Goal: Task Accomplishment & Management: Manage account settings

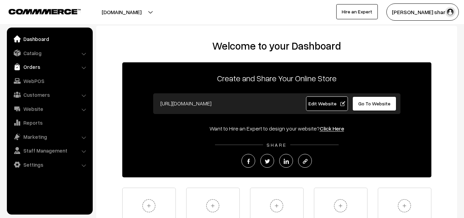
click at [24, 66] on link "Orders" at bounding box center [50, 67] width 82 height 12
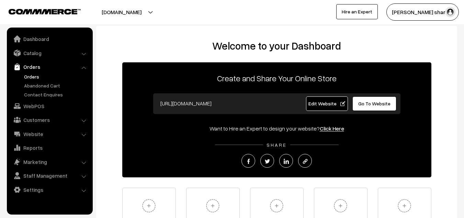
click at [25, 76] on link "Orders" at bounding box center [56, 76] width 68 height 7
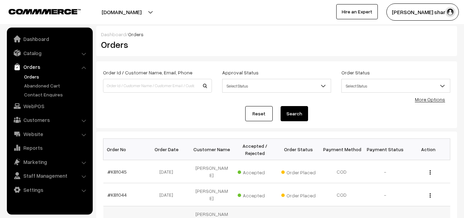
scroll to position [215, 0]
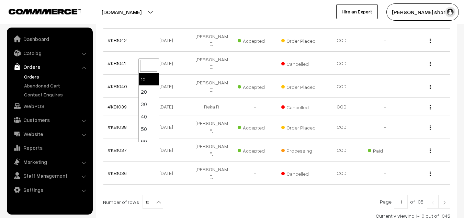
click at [155, 198] on b at bounding box center [158, 201] width 7 height 7
select select "100"
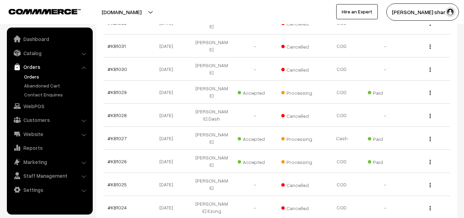
scroll to position [472, 0]
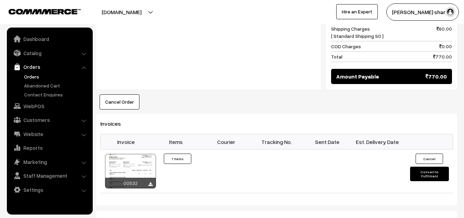
scroll to position [614, 0]
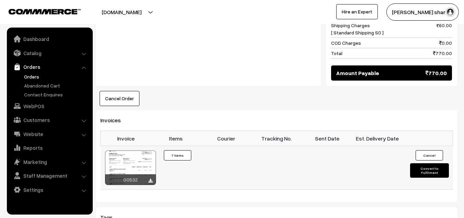
click at [420, 163] on button "Convert to Fulfilment" at bounding box center [429, 170] width 39 height 14
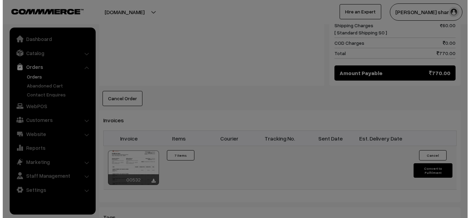
scroll to position [618, 0]
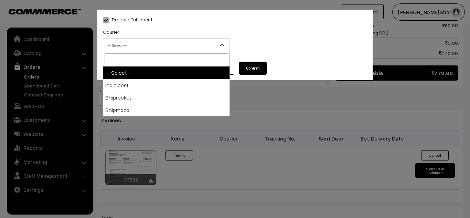
click at [223, 44] on b at bounding box center [221, 45] width 7 height 7
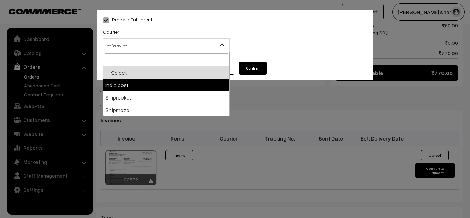
select select "1"
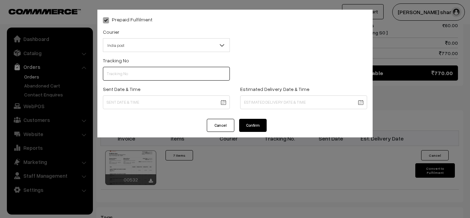
click at [130, 76] on input "text" at bounding box center [166, 74] width 127 height 14
type input "------"
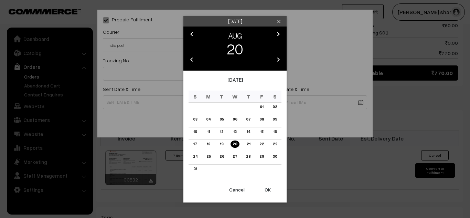
click at [221, 143] on link "19" at bounding box center [222, 143] width 8 height 7
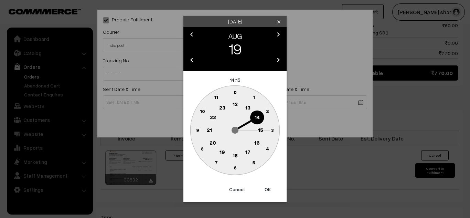
click at [202, 111] on text "10" at bounding box center [202, 111] width 5 height 6
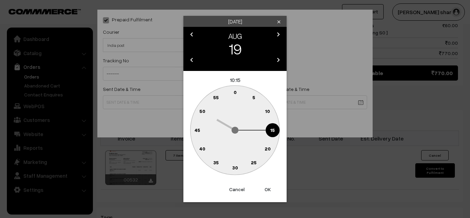
click at [234, 91] on text "0" at bounding box center [234, 92] width 3 height 6
type input "19-08-2025 10:00"
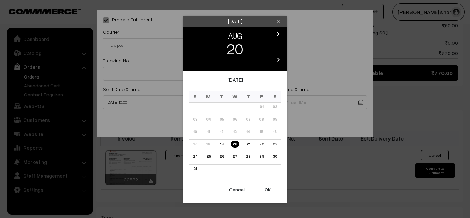
click at [221, 157] on link "26" at bounding box center [221, 156] width 9 height 7
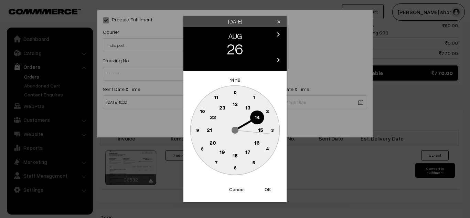
click at [258, 142] on text "16" at bounding box center [257, 142] width 6 height 6
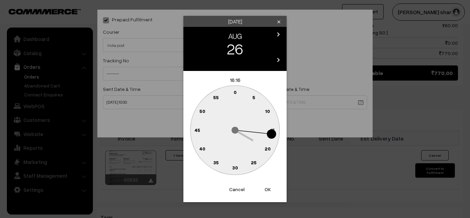
click at [235, 91] on text "0" at bounding box center [234, 92] width 3 height 6
type input "[DATE] 16:00"
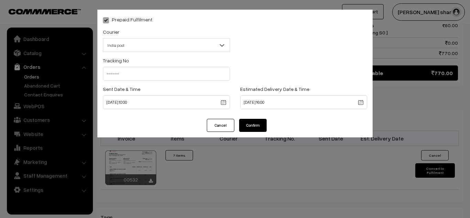
click at [249, 123] on button "Confirm" at bounding box center [253, 125] width 28 height 13
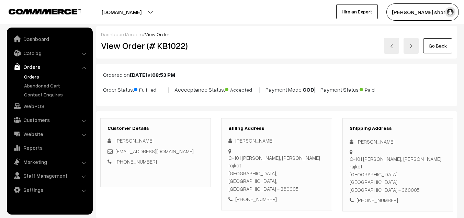
drag, startPoint x: 434, startPoint y: 47, endPoint x: 442, endPoint y: 45, distance: 8.4
click at [442, 45] on link "Go Back" at bounding box center [438, 45] width 29 height 15
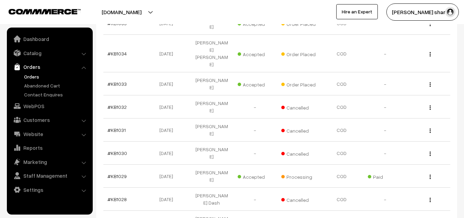
scroll to position [387, 0]
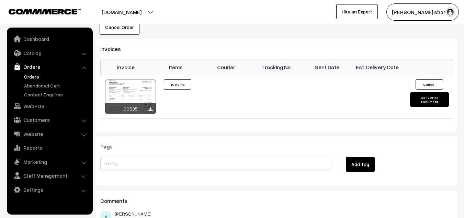
scroll to position [435, 0]
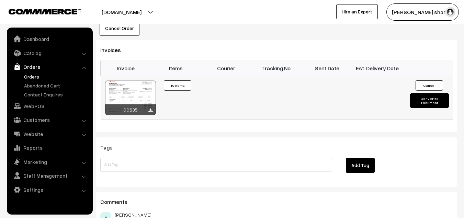
click at [433, 93] on button "Convert to Fulfilment" at bounding box center [429, 100] width 39 height 14
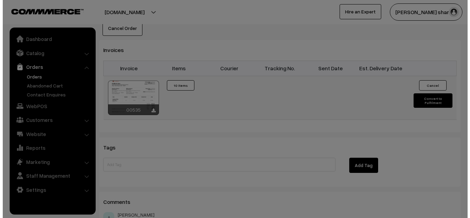
scroll to position [435, 0]
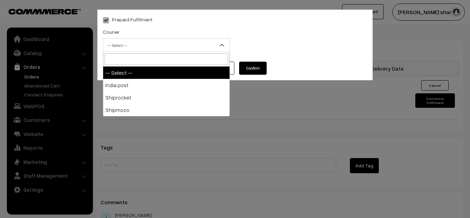
click at [223, 45] on b at bounding box center [221, 45] width 7 height 7
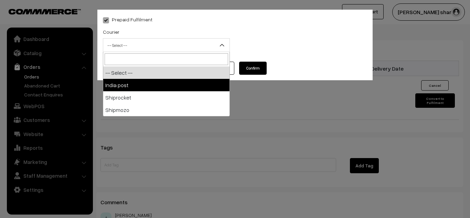
select select "1"
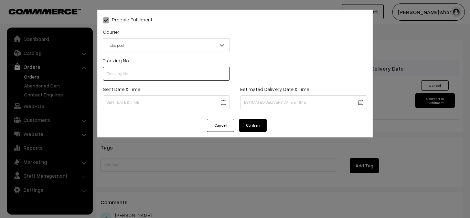
click at [154, 76] on input "text" at bounding box center [166, 74] width 127 height 14
type input "------"
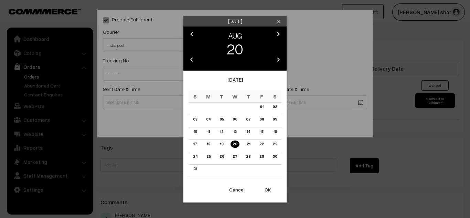
click at [222, 143] on link "19" at bounding box center [222, 143] width 8 height 7
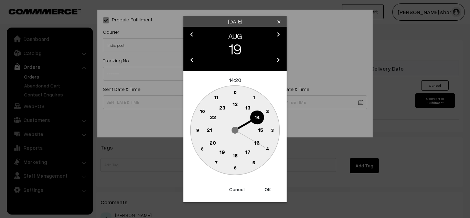
click at [202, 112] on text "10" at bounding box center [202, 111] width 5 height 6
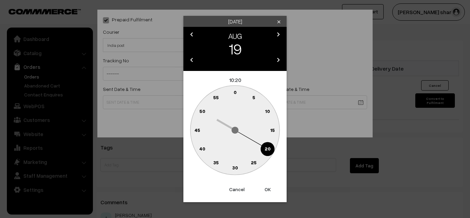
click at [235, 92] on text "0" at bounding box center [234, 92] width 3 height 6
type input "19-08-2025 10:00"
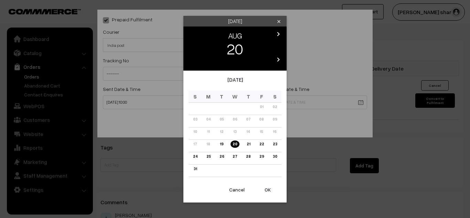
click at [222, 154] on link "26" at bounding box center [221, 156] width 9 height 7
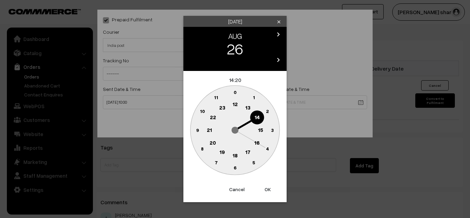
click at [256, 142] on text "16" at bounding box center [257, 142] width 6 height 6
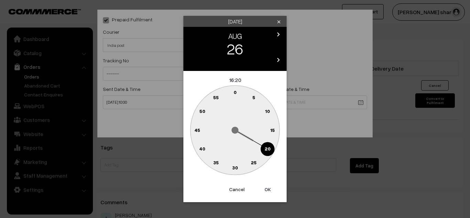
click at [235, 91] on text "0" at bounding box center [234, 92] width 3 height 6
type input "26-08-2025 16:00"
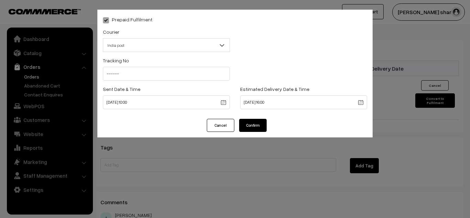
click at [244, 124] on button "Confirm" at bounding box center [253, 125] width 28 height 13
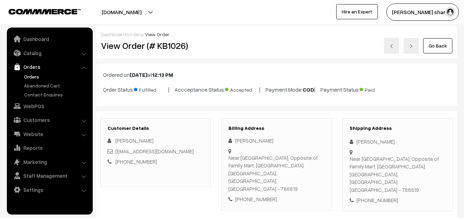
click at [432, 47] on link "Go Back" at bounding box center [438, 45] width 29 height 15
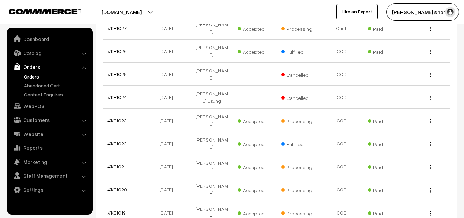
scroll to position [582, 0]
click at [120, 209] on link "#KB1019" at bounding box center [117, 212] width 18 height 6
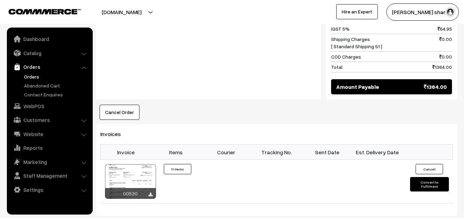
scroll to position [507, 0]
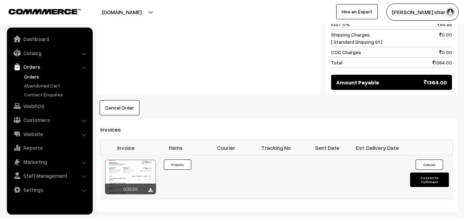
click at [421, 172] on button "Convert to Fulfilment" at bounding box center [429, 179] width 39 height 14
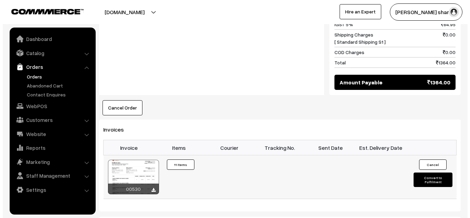
scroll to position [510, 0]
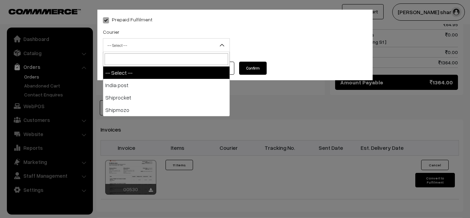
click at [221, 45] on b at bounding box center [221, 45] width 7 height 7
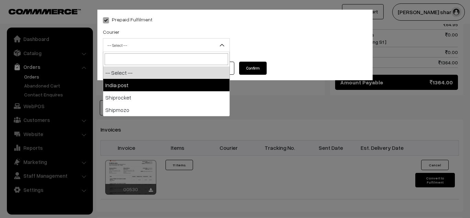
select select "1"
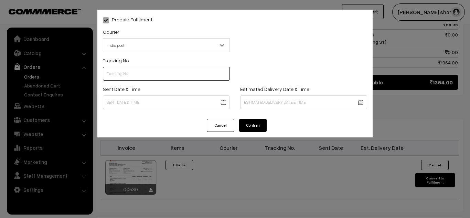
click at [166, 77] on input "text" at bounding box center [166, 74] width 127 height 14
type input "------"
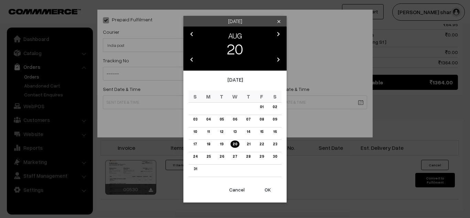
click at [220, 143] on link "19" at bounding box center [222, 143] width 8 height 7
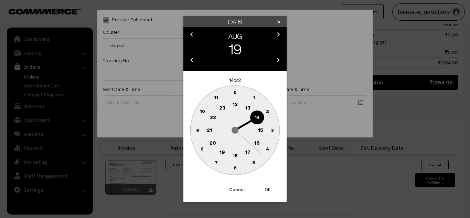
click at [202, 109] on text "10" at bounding box center [202, 111] width 5 height 6
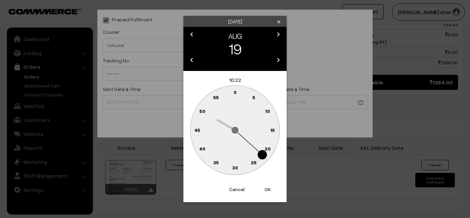
click at [234, 91] on text "0" at bounding box center [234, 92] width 3 height 6
type input "[DATE] 10:00"
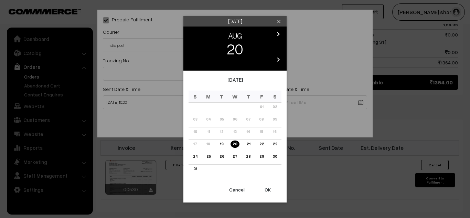
click at [221, 156] on link "26" at bounding box center [221, 156] width 9 height 7
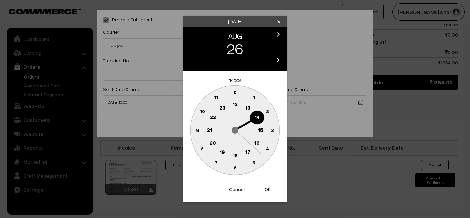
click at [255, 143] on text "16" at bounding box center [257, 142] width 6 height 6
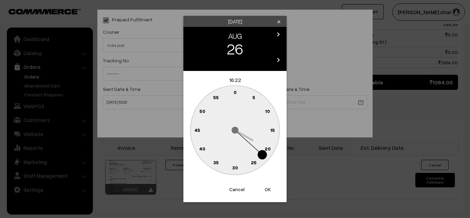
click at [235, 92] on text "0" at bounding box center [234, 92] width 3 height 6
type input "26-08-2025 16:00"
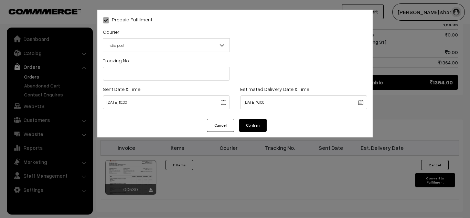
click at [249, 123] on button "Confirm" at bounding box center [253, 125] width 28 height 13
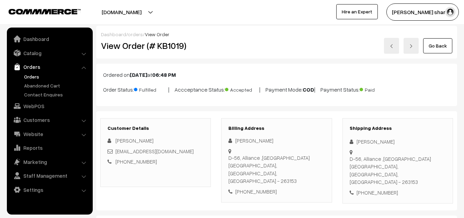
click at [440, 45] on link "Go Back" at bounding box center [438, 45] width 29 height 15
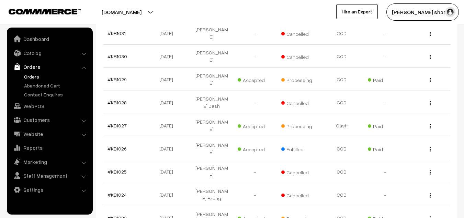
scroll to position [484, 0]
click at [118, 214] on link "#KB1023" at bounding box center [117, 217] width 19 height 6
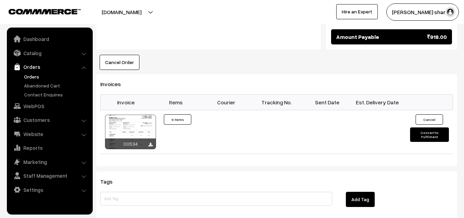
scroll to position [680, 0]
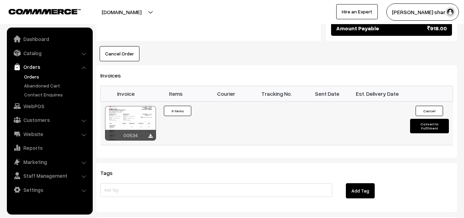
click at [429, 119] on button "Convert to Fulfilment" at bounding box center [429, 126] width 39 height 14
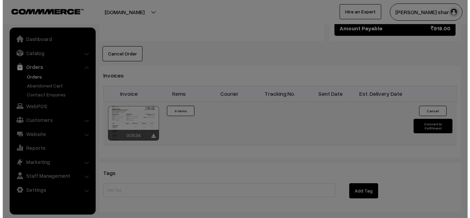
scroll to position [685, 0]
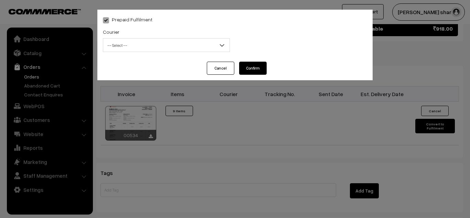
click at [224, 43] on b at bounding box center [221, 45] width 7 height 7
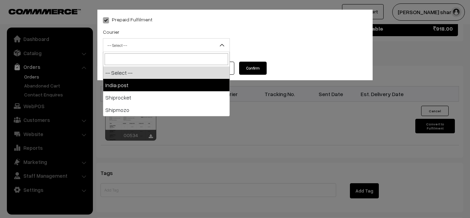
select select "1"
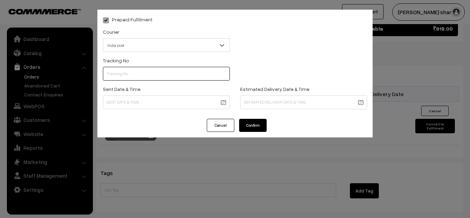
click at [150, 72] on input "text" at bounding box center [166, 74] width 127 height 14
type input "------"
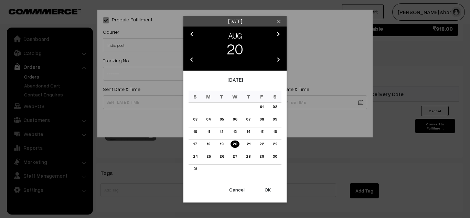
click at [221, 143] on link "19" at bounding box center [222, 143] width 8 height 7
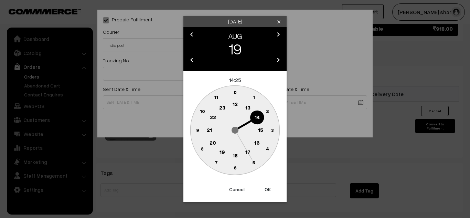
click at [203, 111] on text "10" at bounding box center [202, 111] width 5 height 6
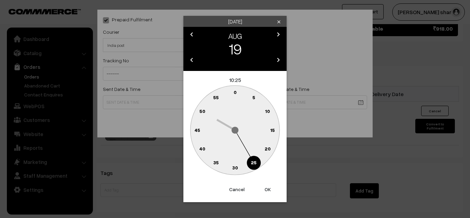
click at [235, 92] on text "0" at bounding box center [234, 92] width 3 height 6
type input "[DATE] 10:00"
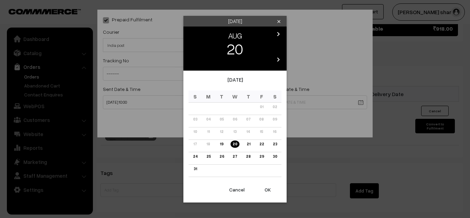
click at [222, 156] on link "26" at bounding box center [221, 156] width 9 height 7
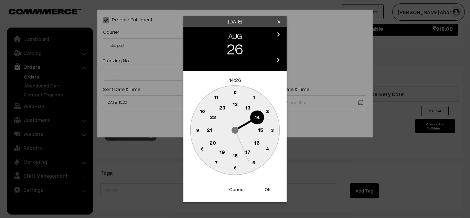
click at [257, 143] on text "16" at bounding box center [257, 142] width 6 height 6
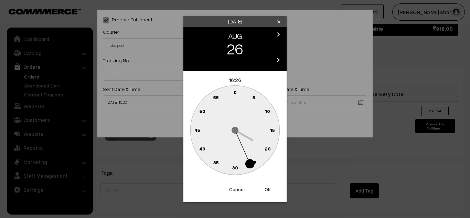
click at [235, 92] on text "0" at bounding box center [234, 92] width 3 height 6
type input "26-08-2025 16:00"
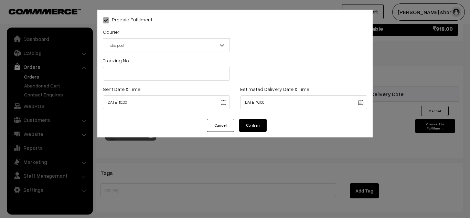
click at [252, 121] on button "Confirm" at bounding box center [253, 125] width 28 height 13
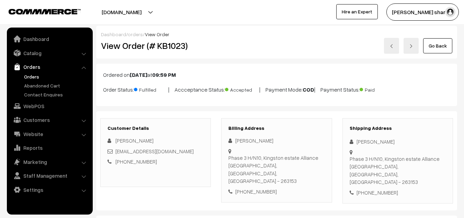
click at [446, 48] on link "Go Back" at bounding box center [438, 45] width 29 height 15
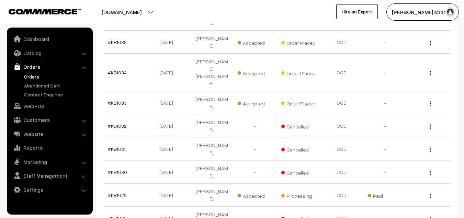
scroll to position [368, 0]
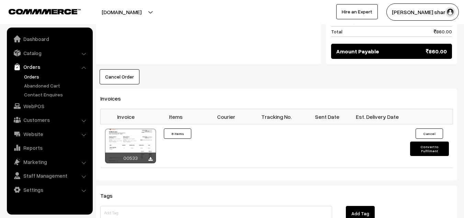
scroll to position [412, 0]
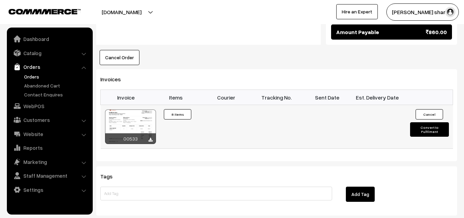
click at [423, 122] on button "Convert to Fulfilment" at bounding box center [429, 129] width 39 height 14
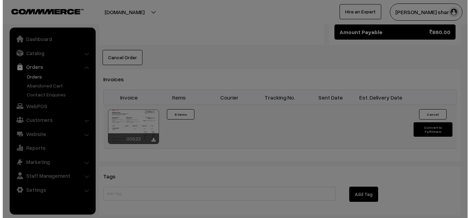
scroll to position [413, 0]
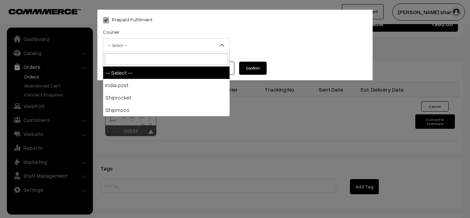
click at [218, 45] on span "-- Select --" at bounding box center [166, 45] width 126 height 12
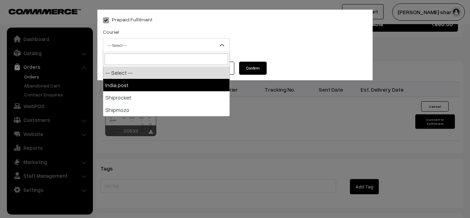
select select "1"
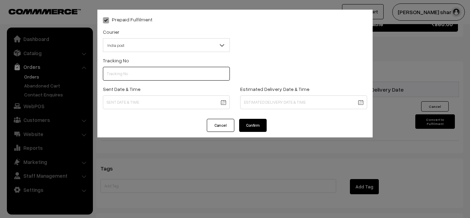
click at [164, 77] on input "text" at bounding box center [166, 74] width 127 height 14
type input "------"
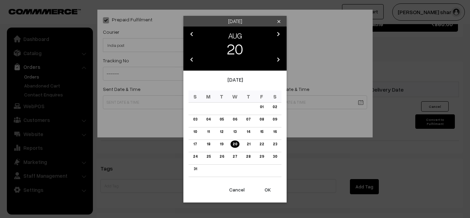
click at [222, 144] on link "19" at bounding box center [222, 143] width 8 height 7
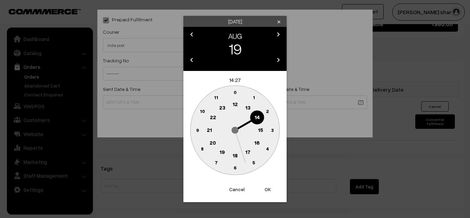
click at [203, 110] on text "10" at bounding box center [202, 111] width 5 height 6
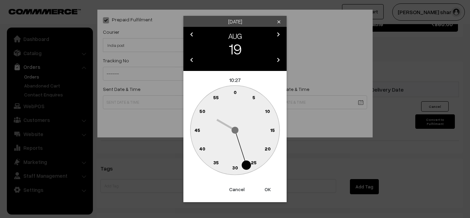
click at [234, 93] on text "0" at bounding box center [234, 92] width 3 height 6
type input "19-08-2025 10:00"
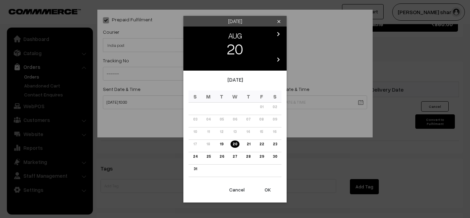
click at [235, 143] on link "20" at bounding box center [234, 143] width 9 height 7
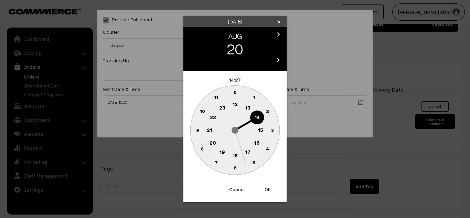
click at [258, 142] on text "16" at bounding box center [257, 142] width 6 height 6
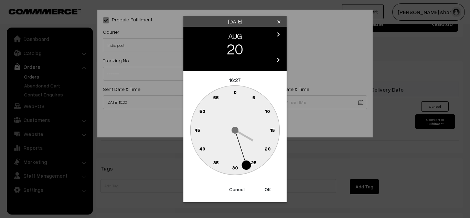
click at [234, 91] on text "0" at bounding box center [234, 92] width 3 height 6
type input "20-08-2025 16:00"
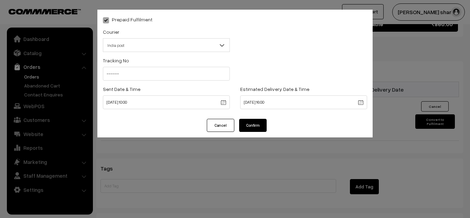
click at [249, 122] on button "Confirm" at bounding box center [253, 125] width 28 height 13
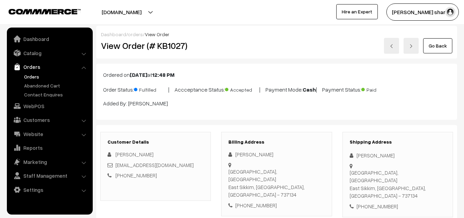
click at [435, 47] on link "Go Back" at bounding box center [438, 45] width 29 height 15
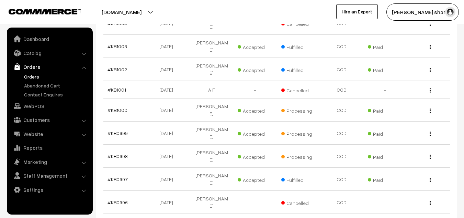
scroll to position [1132, 0]
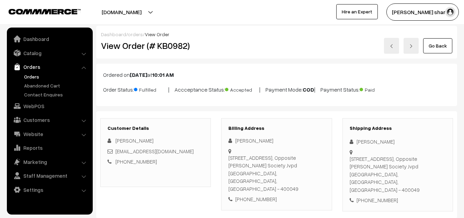
click at [444, 43] on link "Go Back" at bounding box center [438, 45] width 29 height 15
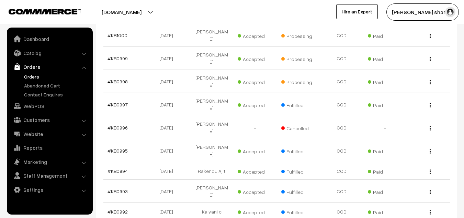
scroll to position [1241, 0]
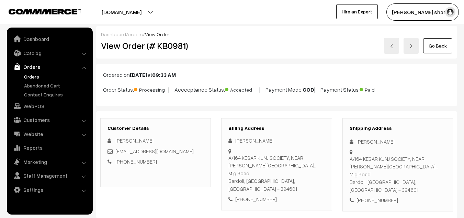
click at [440, 50] on link "Go Back" at bounding box center [438, 45] width 29 height 15
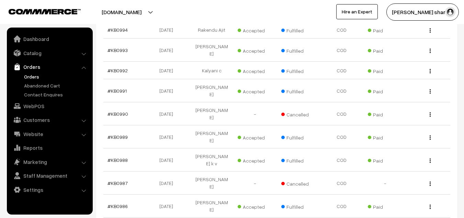
scroll to position [1347, 0]
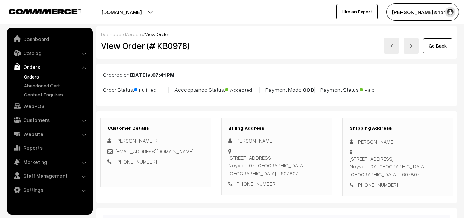
click at [434, 47] on link "Go Back" at bounding box center [438, 45] width 29 height 15
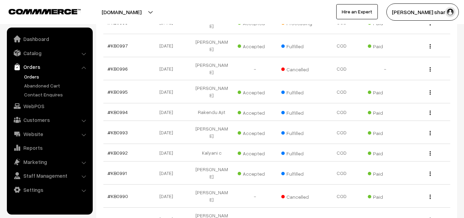
scroll to position [1266, 0]
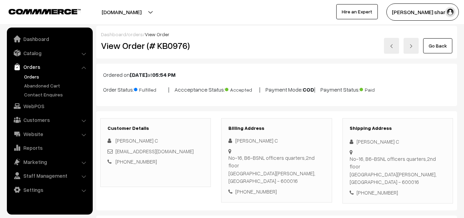
click at [435, 45] on link "Go Back" at bounding box center [438, 45] width 29 height 15
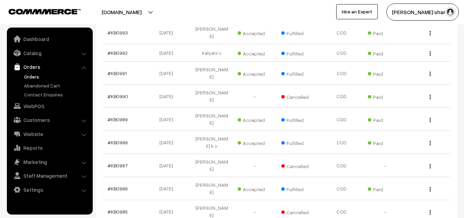
scroll to position [1368, 0]
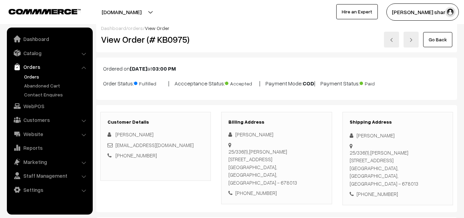
scroll to position [6, 0]
click at [430, 40] on link "Go Back" at bounding box center [438, 39] width 29 height 15
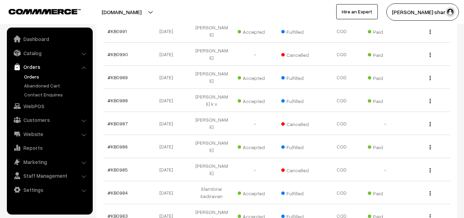
scroll to position [1407, 0]
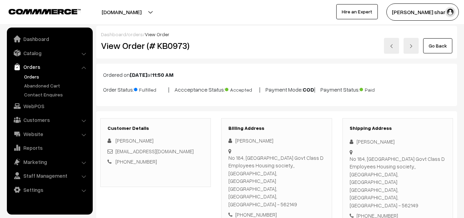
click at [437, 43] on link "Go Back" at bounding box center [438, 45] width 29 height 15
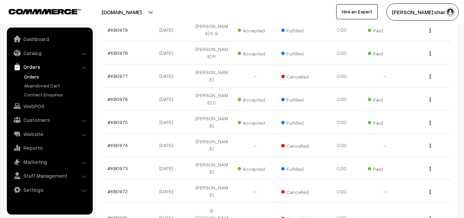
scroll to position [1680, 0]
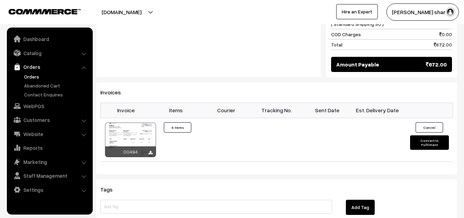
scroll to position [406, 0]
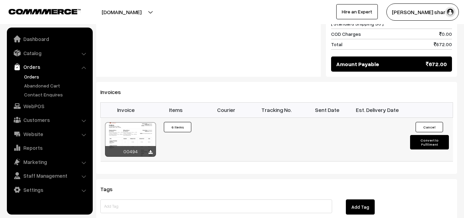
click at [420, 135] on button "Convert to Fulfilment" at bounding box center [429, 142] width 39 height 14
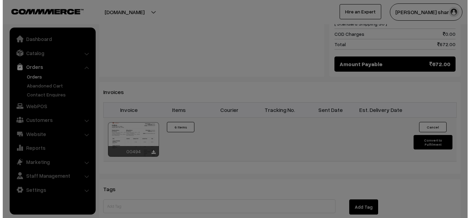
scroll to position [407, 0]
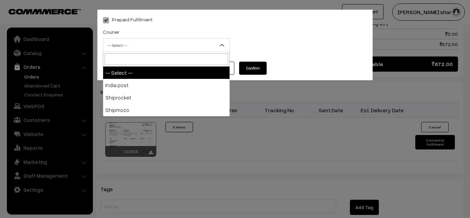
click at [222, 43] on b at bounding box center [221, 45] width 7 height 7
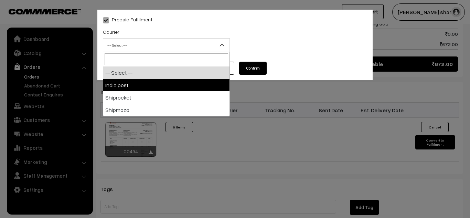
select select "1"
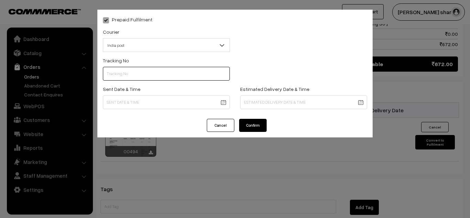
click at [151, 73] on input "text" at bounding box center [166, 74] width 127 height 14
type input "------"
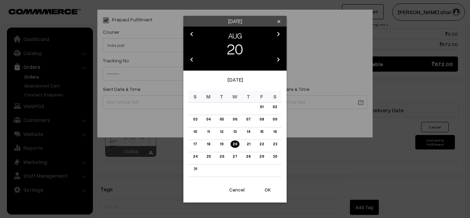
click at [267, 190] on button "OK" at bounding box center [268, 189] width 28 height 15
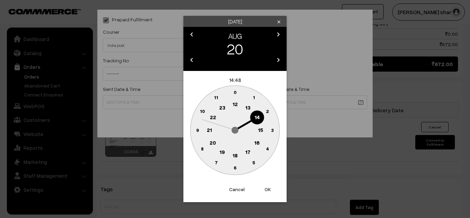
click at [202, 112] on text "10" at bounding box center [202, 111] width 5 height 6
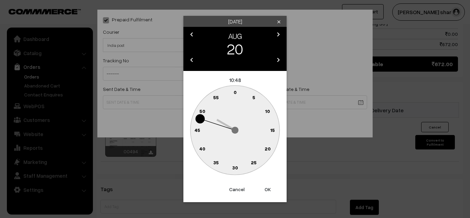
click at [234, 92] on text "0" at bounding box center [234, 92] width 3 height 6
type input "[DATE] 10:00"
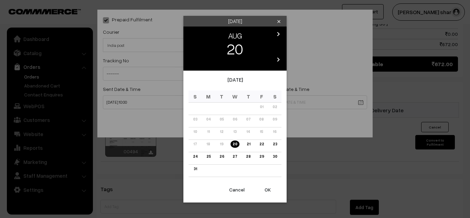
click at [235, 154] on link "27" at bounding box center [234, 156] width 9 height 7
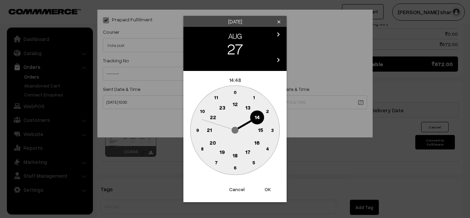
click at [257, 142] on text "16" at bounding box center [257, 142] width 6 height 6
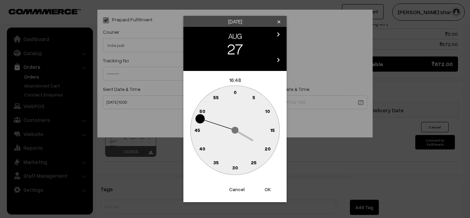
click at [235, 92] on text "0" at bounding box center [234, 92] width 3 height 6
type input "27-08-2025 16:00"
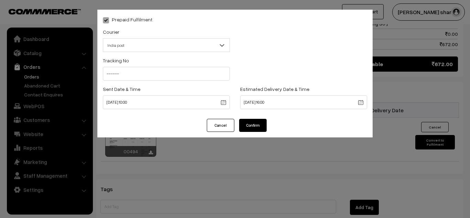
click at [248, 128] on button "Confirm" at bounding box center [253, 125] width 28 height 13
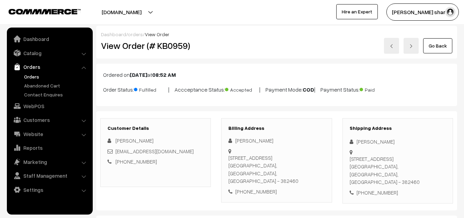
click at [443, 47] on link "Go Back" at bounding box center [438, 45] width 29 height 15
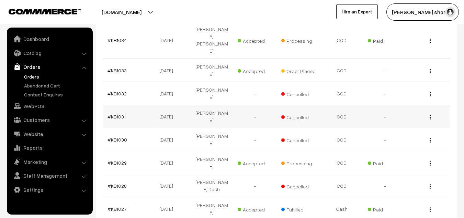
scroll to position [402, 0]
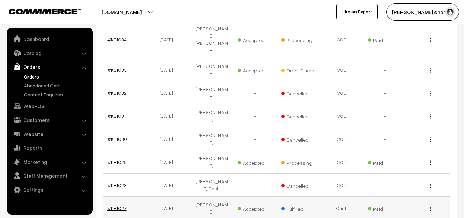
click at [120, 205] on link "#KB1027" at bounding box center [117, 208] width 19 height 6
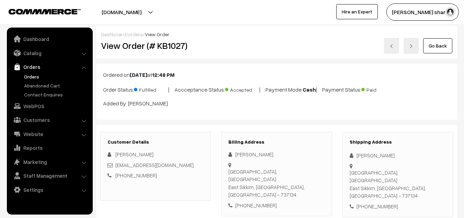
click at [433, 45] on link "Go Back" at bounding box center [438, 45] width 29 height 15
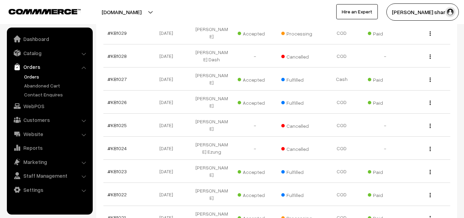
scroll to position [531, 0]
click at [117, 214] on link "#KB1021" at bounding box center [117, 217] width 18 height 6
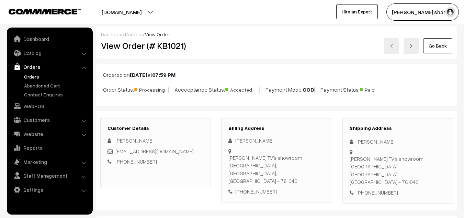
click at [443, 45] on link "Go Back" at bounding box center [438, 45] width 29 height 15
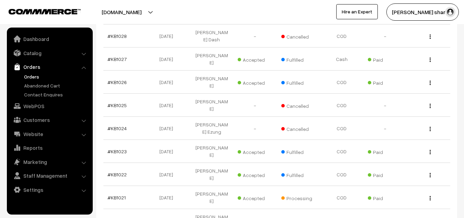
scroll to position [551, 0]
click at [115, 217] on link "#KB1020" at bounding box center [118, 220] width 20 height 6
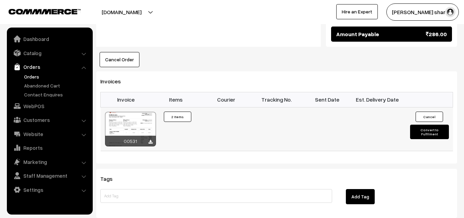
scroll to position [423, 0]
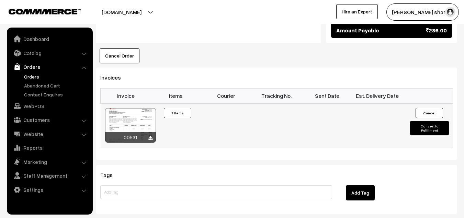
click at [421, 121] on button "Convert to Fulfilment" at bounding box center [429, 128] width 39 height 14
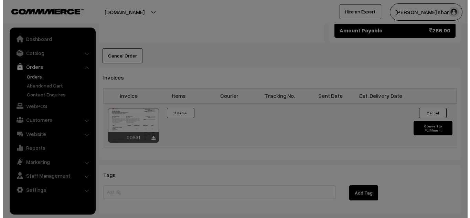
scroll to position [424, 0]
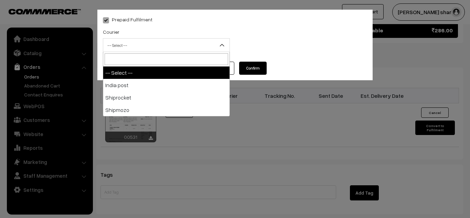
click at [222, 44] on b at bounding box center [221, 45] width 7 height 7
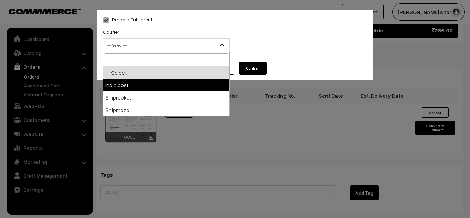
select select "1"
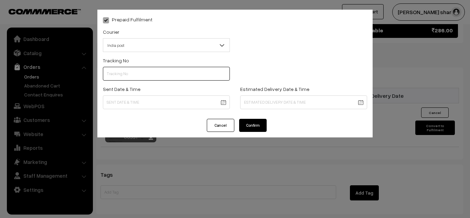
click at [166, 75] on input "text" at bounding box center [166, 74] width 127 height 14
type input "------"
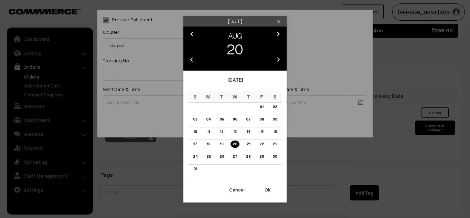
click at [267, 190] on button "OK" at bounding box center [268, 189] width 28 height 15
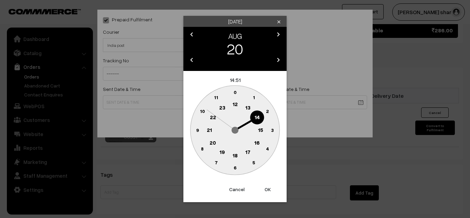
click at [202, 111] on text "10" at bounding box center [202, 111] width 5 height 6
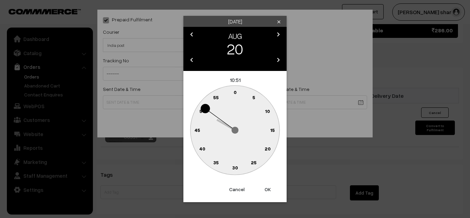
click at [235, 92] on text "0" at bounding box center [234, 92] width 3 height 6
type input "[DATE] 10:00"
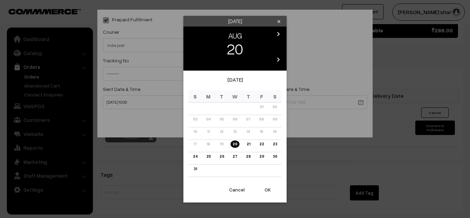
click at [275, 143] on link "23" at bounding box center [274, 143] width 8 height 7
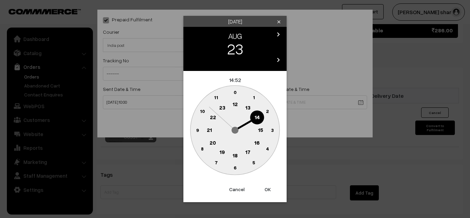
click at [259, 143] on text "16" at bounding box center [257, 142] width 6 height 6
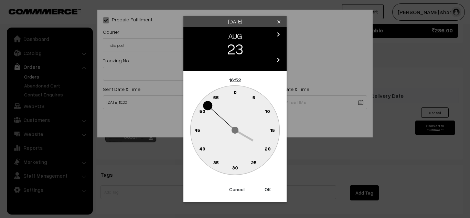
click at [235, 92] on text "0" at bounding box center [234, 92] width 3 height 6
type input "[DATE] 16:00"
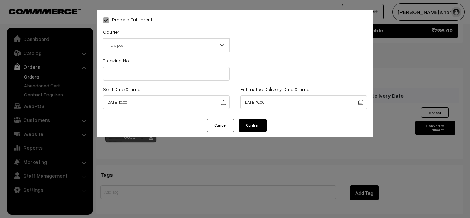
click at [246, 125] on button "Confirm" at bounding box center [253, 125] width 28 height 13
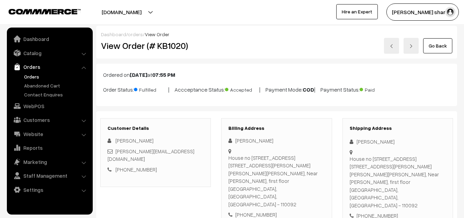
click at [436, 46] on link "Go Back" at bounding box center [438, 45] width 29 height 15
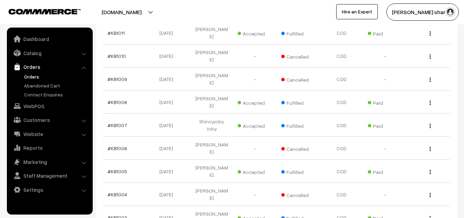
scroll to position [962, 0]
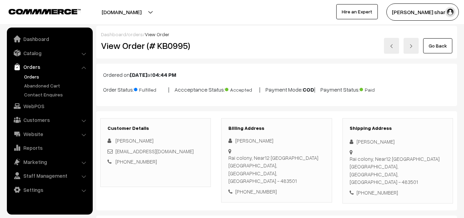
click at [432, 45] on link "Go Back" at bounding box center [438, 45] width 29 height 15
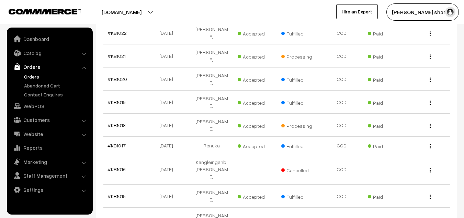
scroll to position [691, 0]
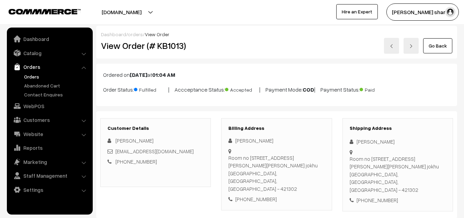
click at [437, 48] on link "Go Back" at bounding box center [438, 45] width 29 height 15
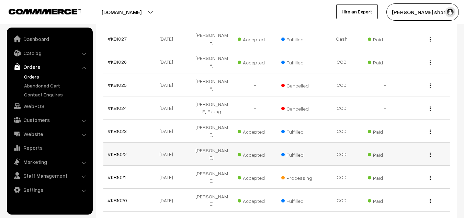
scroll to position [571, 0]
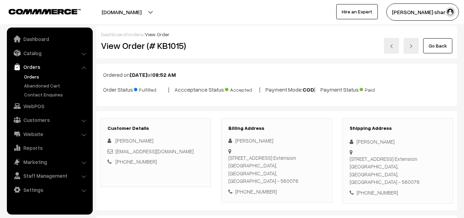
click at [441, 48] on link "Go Back" at bounding box center [438, 45] width 29 height 15
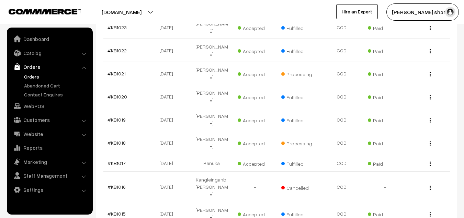
scroll to position [675, 0]
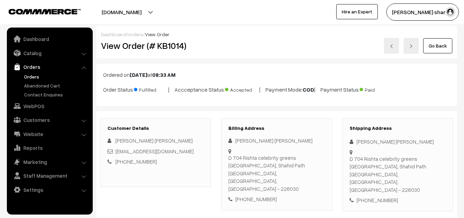
click at [442, 47] on link "Go Back" at bounding box center [438, 45] width 29 height 15
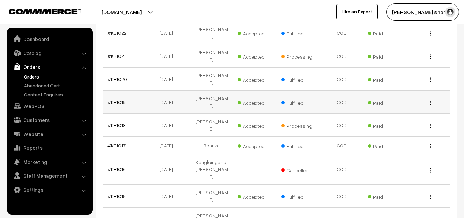
scroll to position [711, 0]
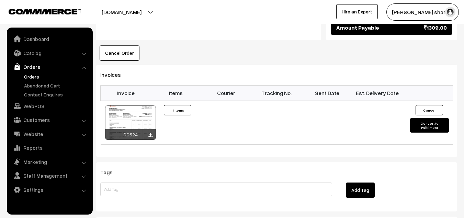
scroll to position [652, 0]
click at [421, 118] on button "Convert to Fulfilment" at bounding box center [429, 125] width 39 height 14
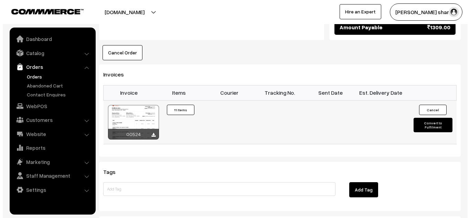
scroll to position [656, 0]
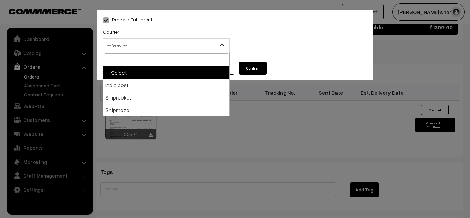
click at [175, 40] on span "-- Select --" at bounding box center [166, 45] width 126 height 12
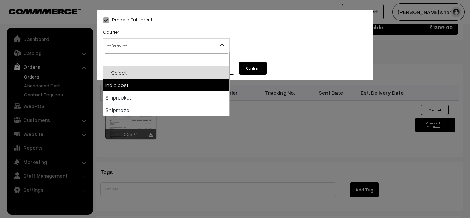
select select "1"
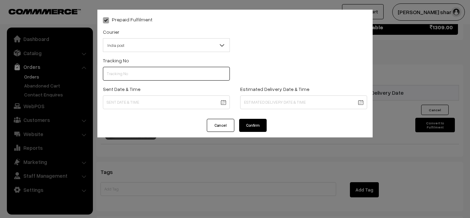
click at [133, 75] on input "text" at bounding box center [166, 74] width 127 height 14
type input "------"
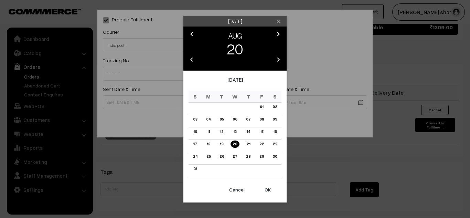
click at [208, 142] on link "18" at bounding box center [209, 143] width 8 height 7
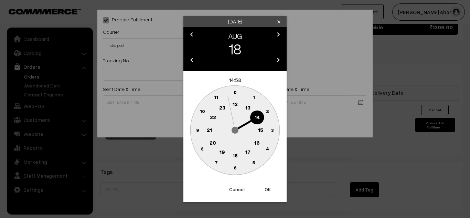
click at [202, 111] on text "10" at bounding box center [202, 111] width 5 height 6
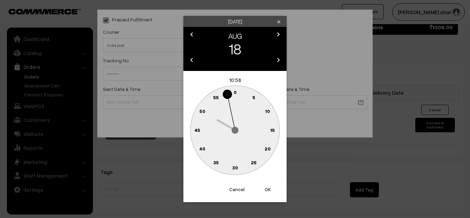
click at [234, 93] on text "0" at bounding box center [234, 92] width 3 height 6
type input "18-08-2025 10:00"
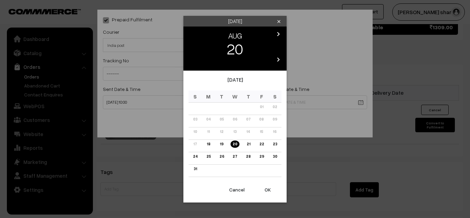
click at [210, 156] on link "25" at bounding box center [208, 156] width 8 height 7
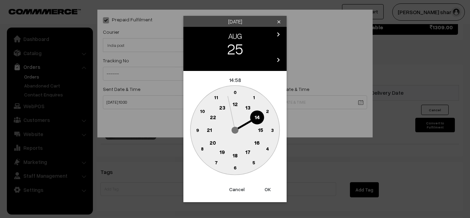
click at [257, 144] on text "16" at bounding box center [257, 142] width 6 height 6
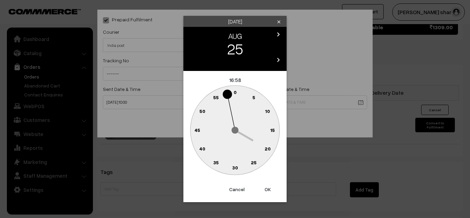
click at [234, 92] on text "0" at bounding box center [234, 92] width 3 height 6
type input "25-08-2025 16:00"
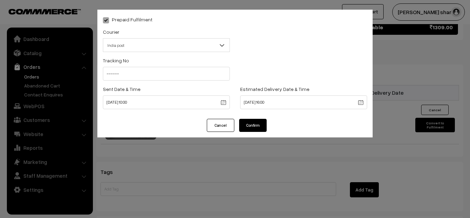
click at [247, 124] on button "Confirm" at bounding box center [253, 125] width 28 height 13
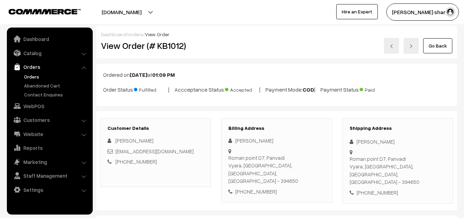
click at [445, 45] on link "Go Back" at bounding box center [438, 45] width 29 height 15
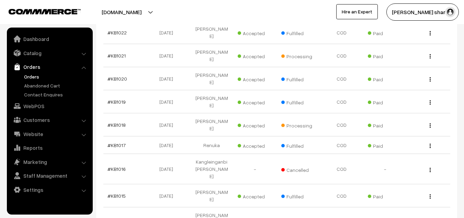
scroll to position [691, 0]
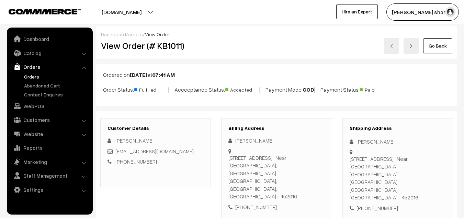
click at [438, 48] on link "Go Back" at bounding box center [438, 45] width 29 height 15
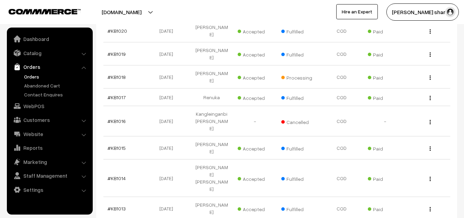
scroll to position [741, 0]
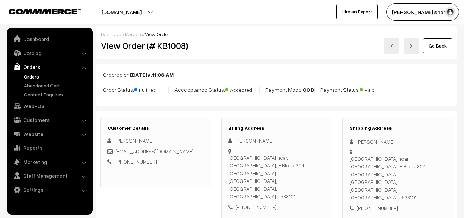
click at [438, 49] on link "Go Back" at bounding box center [438, 45] width 29 height 15
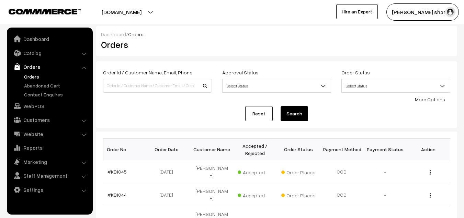
click at [438, 28] on div "Dashboard / Orders Orders" at bounding box center [276, 41] width 361 height 30
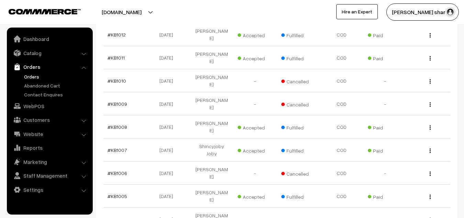
scroll to position [937, 0]
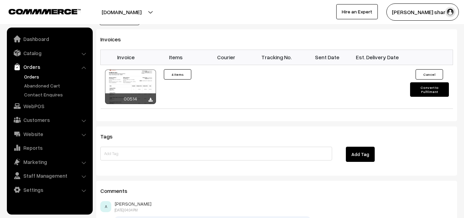
scroll to position [562, 0]
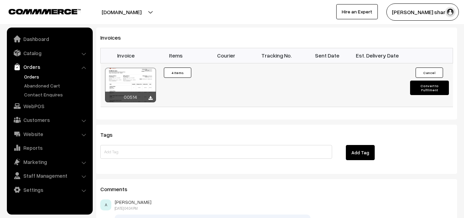
click at [416, 80] on button "Convert to Fulfilment" at bounding box center [429, 87] width 39 height 14
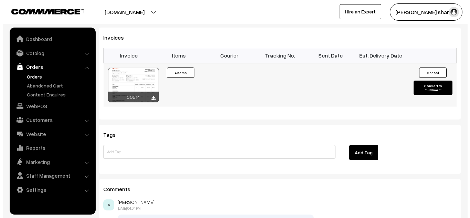
scroll to position [564, 0]
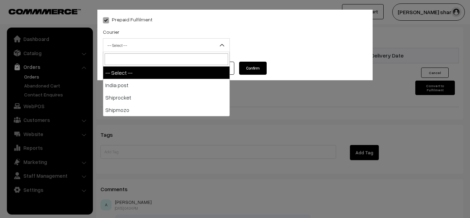
click at [209, 45] on span "-- Select --" at bounding box center [166, 45] width 126 height 12
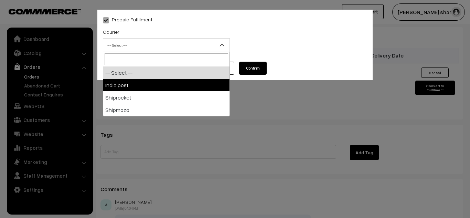
select select "1"
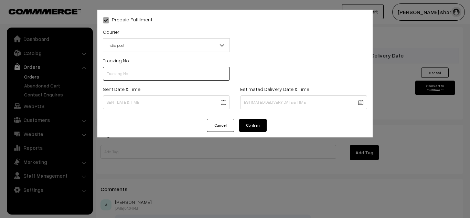
drag, startPoint x: 147, startPoint y: 70, endPoint x: 144, endPoint y: 92, distance: 22.5
click at [144, 92] on div "Tracking No Sent Date & Time Estimated Delivery Date & Time" at bounding box center [235, 84] width 264 height 57
type input "------"
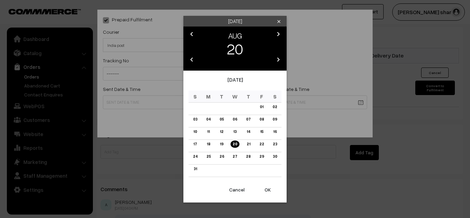
click at [208, 144] on link "18" at bounding box center [209, 143] width 8 height 7
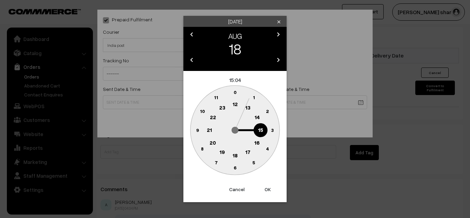
click at [202, 112] on text "10" at bounding box center [202, 111] width 5 height 6
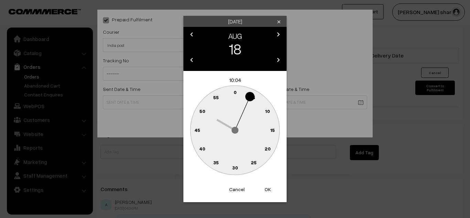
click at [234, 91] on text "0" at bounding box center [234, 92] width 3 height 6
type input "18-08-2025 10:00"
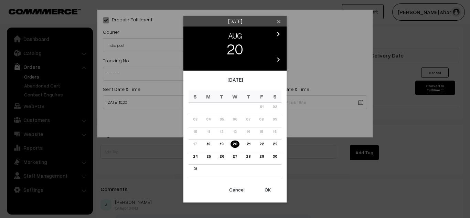
click at [248, 142] on link "21" at bounding box center [248, 143] width 8 height 7
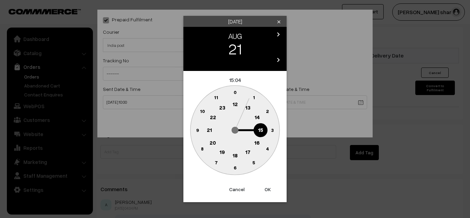
click at [258, 141] on text "16" at bounding box center [257, 142] width 6 height 6
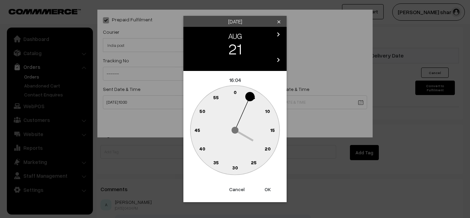
click at [234, 92] on text "0" at bounding box center [234, 92] width 3 height 6
type input "21-08-2025 16:00"
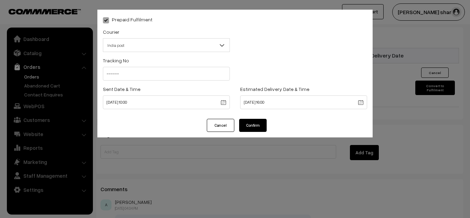
click at [243, 121] on button "Confirm" at bounding box center [253, 125] width 28 height 13
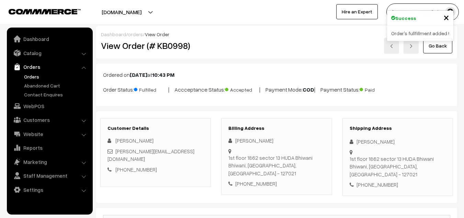
click at [445, 49] on link "Go Back" at bounding box center [438, 45] width 29 height 15
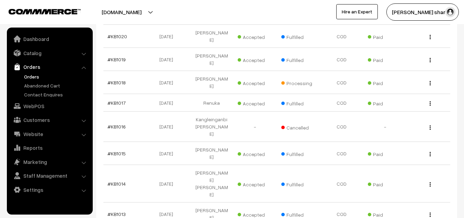
scroll to position [735, 0]
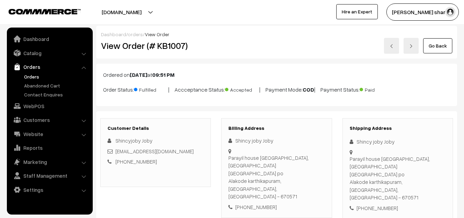
click at [438, 46] on link "Go Back" at bounding box center [438, 45] width 29 height 15
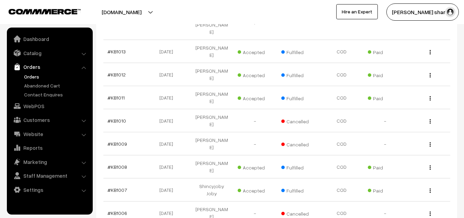
scroll to position [897, 0]
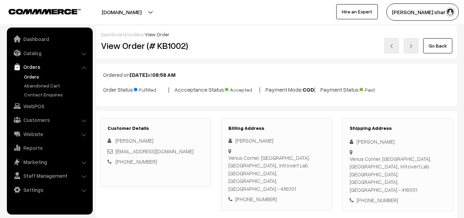
click at [439, 44] on link "Go Back" at bounding box center [438, 45] width 29 height 15
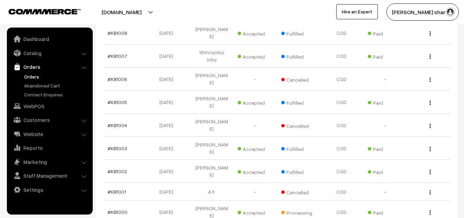
scroll to position [1031, 0]
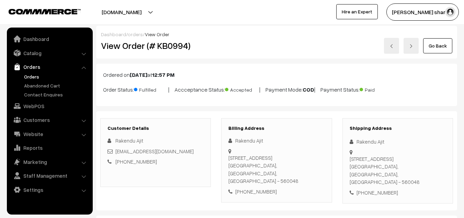
click at [443, 47] on link "Go Back" at bounding box center [438, 45] width 29 height 15
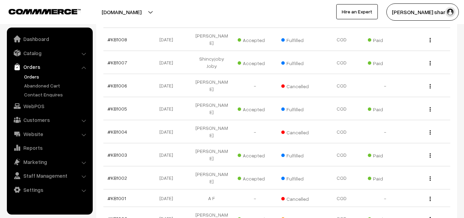
scroll to position [1025, 0]
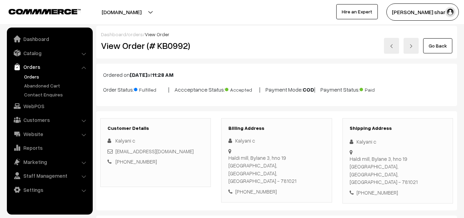
click at [439, 47] on link "Go Back" at bounding box center [438, 45] width 29 height 15
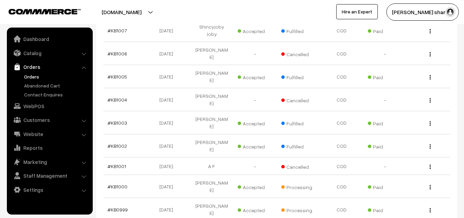
scroll to position [1055, 0]
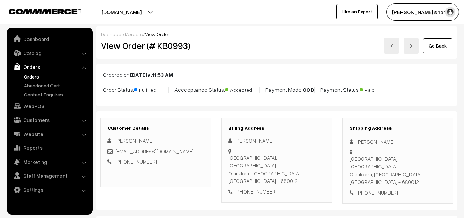
click at [431, 47] on link "Go Back" at bounding box center [438, 45] width 29 height 15
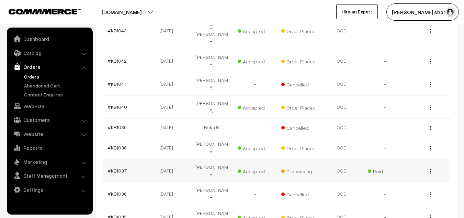
scroll to position [196, 0]
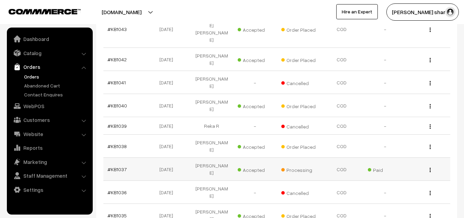
click at [213, 157] on td "[PERSON_NAME]" at bounding box center [211, 168] width 43 height 23
click at [118, 166] on link "#KB1037" at bounding box center [117, 169] width 19 height 6
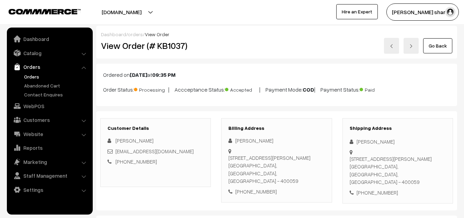
click at [438, 49] on link "Go Back" at bounding box center [438, 45] width 29 height 15
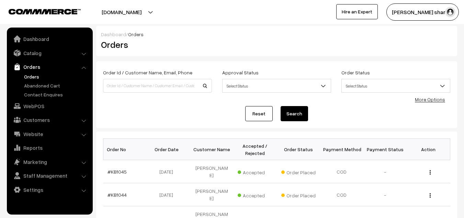
click at [316, 124] on div "Order Id / Customer Name, Email, Phone Approval Status Select Status Awaiting A…" at bounding box center [276, 94] width 361 height 67
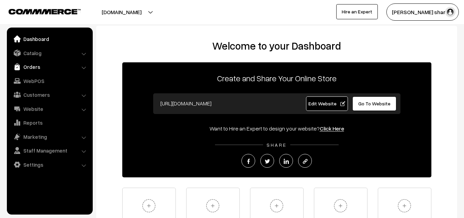
click at [31, 69] on link "Orders" at bounding box center [50, 67] width 82 height 12
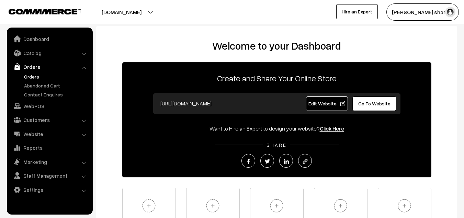
click at [28, 77] on link "Orders" at bounding box center [56, 76] width 68 height 7
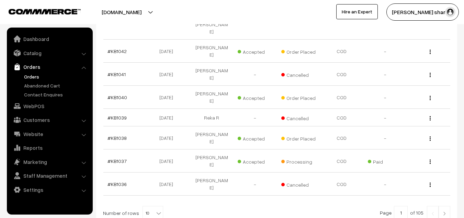
scroll to position [215, 0]
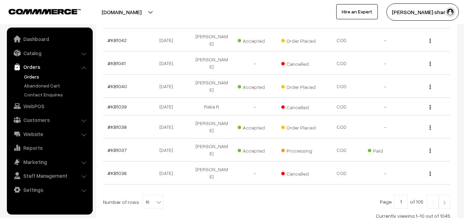
click at [155, 198] on b at bounding box center [158, 201] width 7 height 7
select select "100"
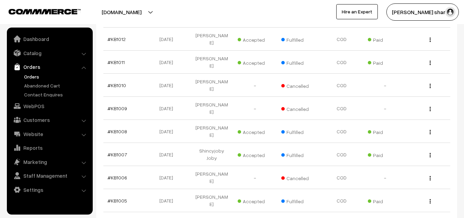
scroll to position [932, 0]
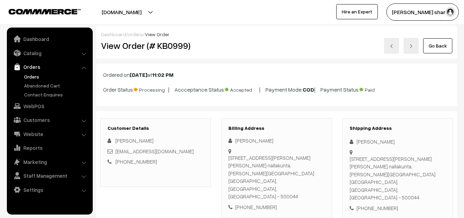
click at [430, 47] on link "Go Back" at bounding box center [438, 45] width 29 height 15
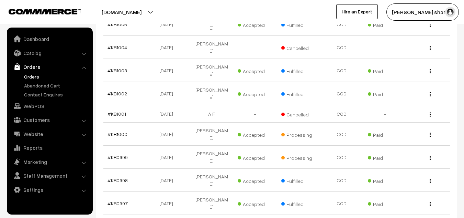
scroll to position [1108, 0]
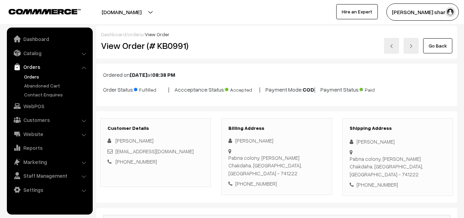
click at [437, 42] on link "Go Back" at bounding box center [438, 45] width 29 height 15
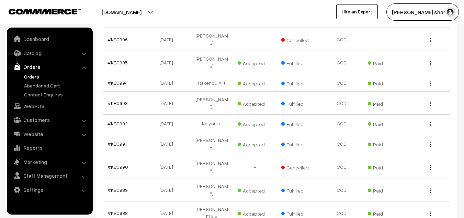
scroll to position [1295, 0]
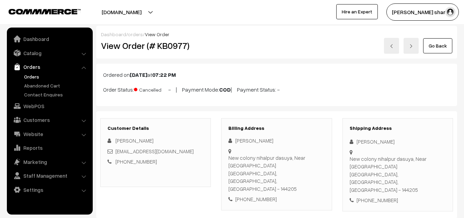
click at [444, 46] on link "Go Back" at bounding box center [438, 45] width 29 height 15
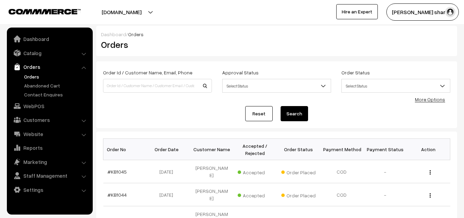
click at [444, 46] on div at bounding box center [337, 44] width 241 height 13
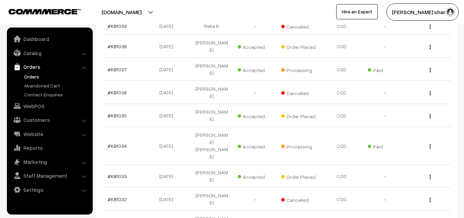
scroll to position [296, 0]
click at [444, 80] on td "View" at bounding box center [428, 91] width 43 height 23
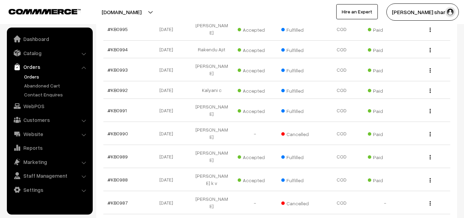
scroll to position [1328, 0]
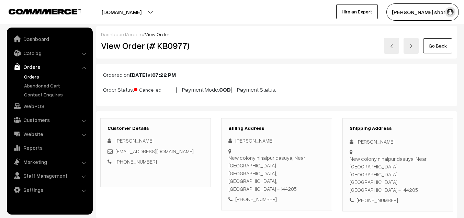
click at [434, 48] on link "Go Back" at bounding box center [438, 45] width 29 height 15
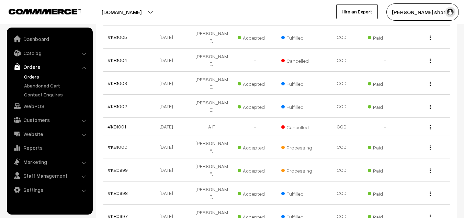
scroll to position [1096, 0]
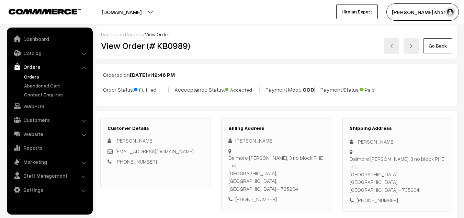
click at [440, 43] on link "Go Back" at bounding box center [438, 45] width 29 height 15
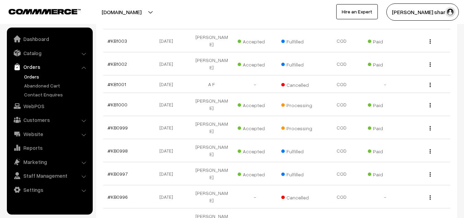
scroll to position [1138, 0]
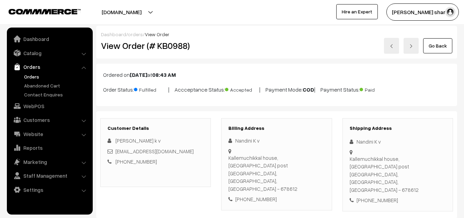
click at [446, 46] on link "Go Back" at bounding box center [438, 45] width 29 height 15
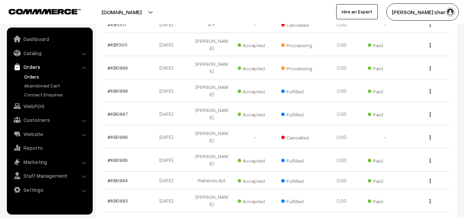
scroll to position [1197, 0]
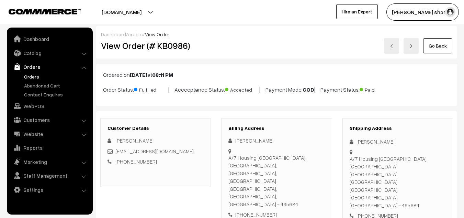
click at [439, 45] on link "Go Back" at bounding box center [438, 45] width 29 height 15
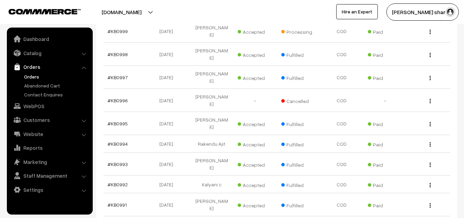
scroll to position [1234, 0]
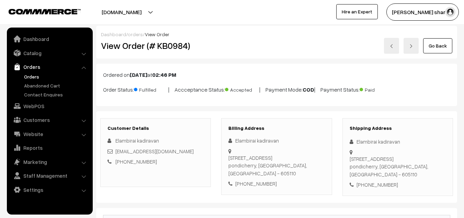
click at [439, 42] on link "Go Back" at bounding box center [438, 45] width 29 height 15
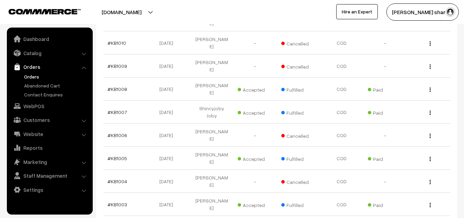
scroll to position [976, 0]
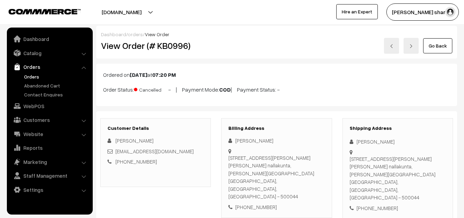
click at [431, 42] on link "Go Back" at bounding box center [438, 45] width 29 height 15
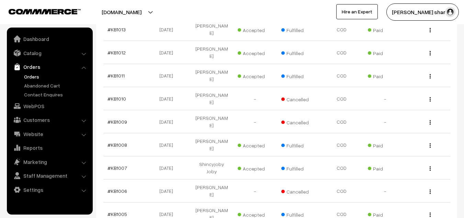
scroll to position [919, 0]
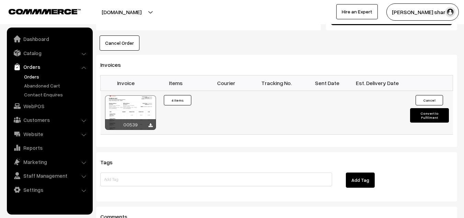
scroll to position [562, 0]
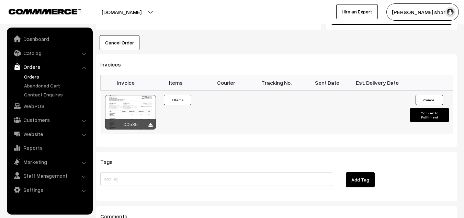
click at [420, 108] on button "Convert to Fulfilment" at bounding box center [429, 115] width 39 height 14
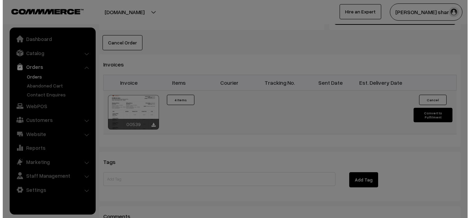
scroll to position [565, 0]
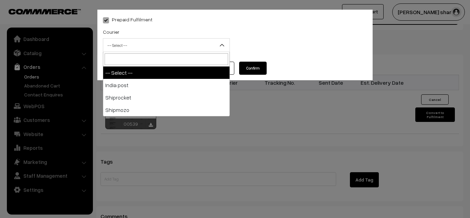
click at [220, 45] on b at bounding box center [221, 45] width 7 height 7
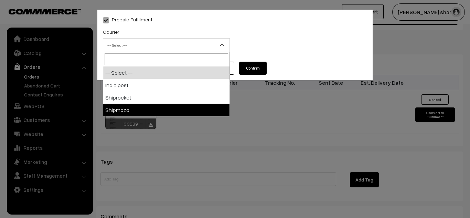
select select "5"
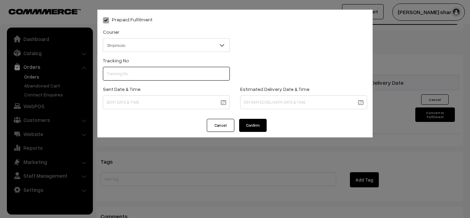
click at [145, 75] on input "text" at bounding box center [166, 74] width 127 height 14
type input "SF1974886508SPZ"
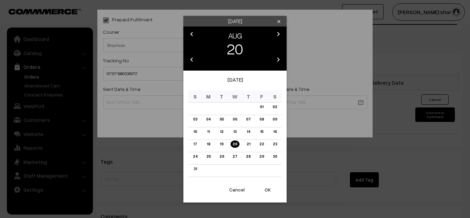
click at [221, 145] on link "19" at bounding box center [222, 143] width 8 height 7
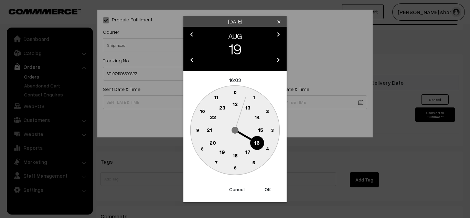
click at [267, 149] on text "4" at bounding box center [267, 148] width 3 height 6
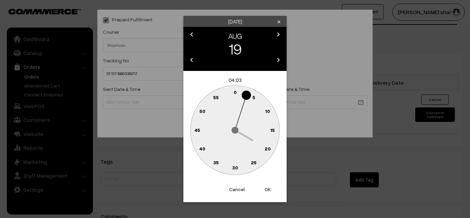
click at [234, 92] on text "0" at bounding box center [234, 92] width 3 height 6
type input "19-08-2025 04:00"
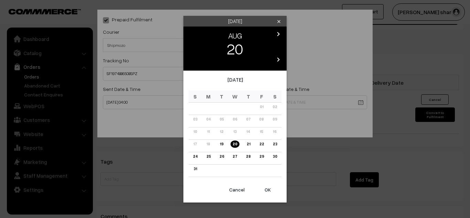
click at [262, 144] on link "22" at bounding box center [261, 143] width 9 height 7
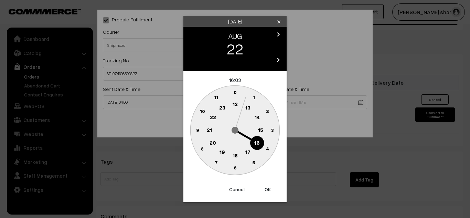
drag, startPoint x: 258, startPoint y: 144, endPoint x: 235, endPoint y: 92, distance: 57.1
click at [235, 92] on g "0 1 2 3 4 5 6 7 8 9 10 11 12 13 14 15 16 17 18 19 20 21 22 23" at bounding box center [234, 129] width 89 height 89
click at [235, 92] on text "0" at bounding box center [234, 92] width 3 height 6
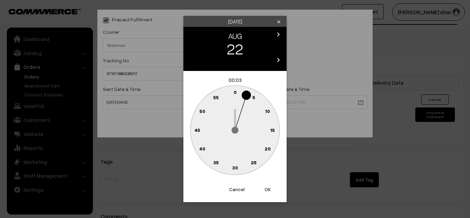
drag, startPoint x: 266, startPoint y: 149, endPoint x: 273, endPoint y: 129, distance: 21.0
click at [273, 129] on g "0 5 10 15 20 25 30 35 40 45 50 55" at bounding box center [234, 129] width 89 height 89
click at [273, 129] on text "15" at bounding box center [272, 130] width 5 height 6
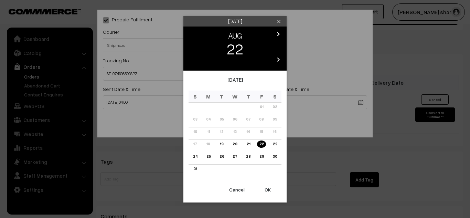
click at [267, 190] on button "OK" at bounding box center [268, 189] width 28 height 15
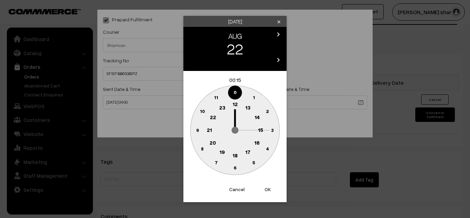
click at [267, 190] on button "OK" at bounding box center [268, 189] width 28 height 15
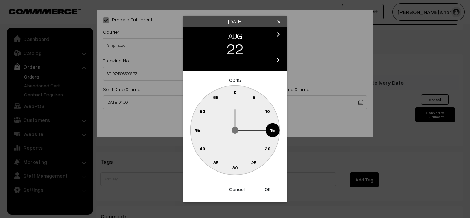
click at [266, 192] on button "OK" at bounding box center [268, 189] width 28 height 15
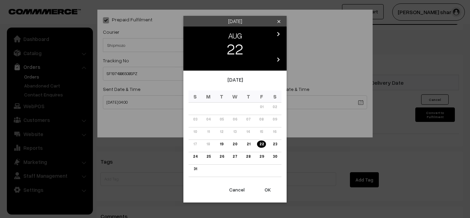
click at [269, 189] on button "OK" at bounding box center [268, 189] width 28 height 15
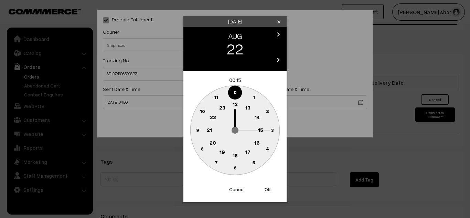
click at [258, 142] on text "16" at bounding box center [257, 142] width 6 height 6
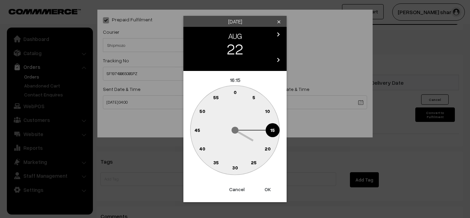
click at [235, 92] on text "0" at bounding box center [234, 92] width 3 height 6
type input "22-08-2025 16:00"
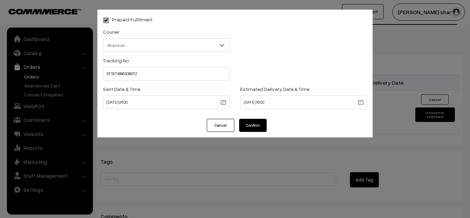
click at [244, 121] on button "Confirm" at bounding box center [253, 125] width 28 height 13
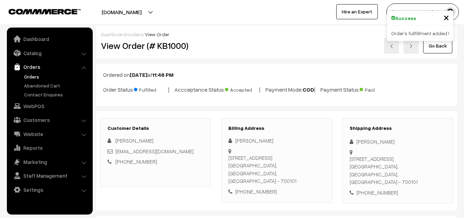
click at [434, 45] on link "Go Back" at bounding box center [438, 45] width 29 height 15
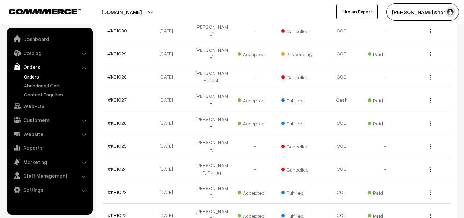
scroll to position [510, 0]
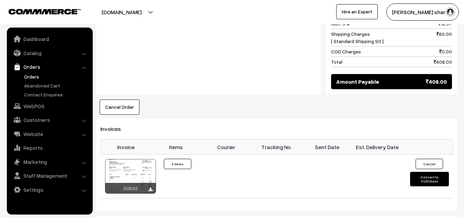
scroll to position [349, 0]
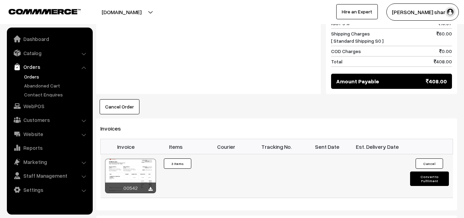
click at [415, 171] on button "Convert to Fulfilment" at bounding box center [429, 178] width 39 height 14
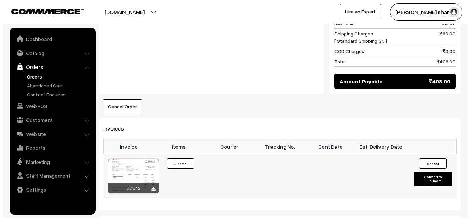
scroll to position [350, 0]
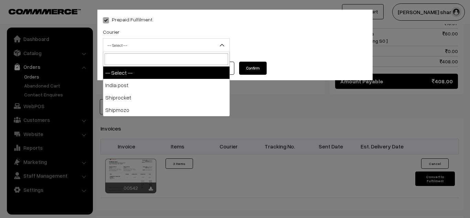
click at [182, 43] on span "-- Select --" at bounding box center [166, 45] width 126 height 12
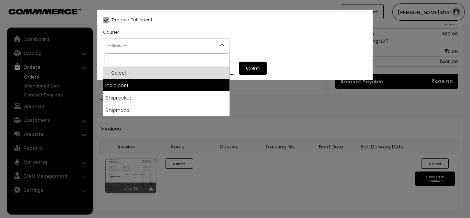
select select "1"
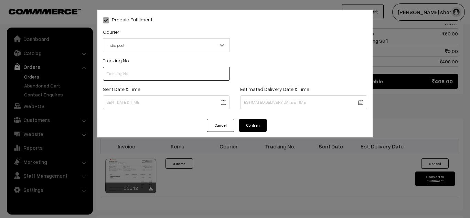
click at [131, 68] on input "text" at bounding box center [166, 74] width 127 height 14
type input "------"
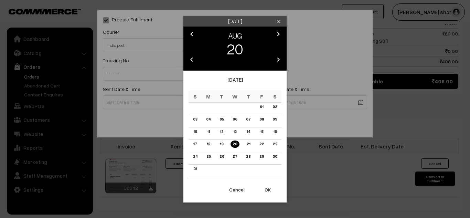
click at [123, 103] on body "Thank you for showing interest. Our team will call you shortly. Close knitbirds…" at bounding box center [235, 17] width 470 height 734
click at [267, 189] on button "OK" at bounding box center [268, 189] width 28 height 15
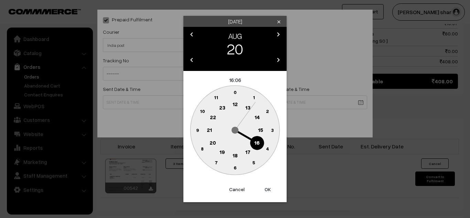
click at [202, 111] on text "10" at bounding box center [202, 111] width 5 height 6
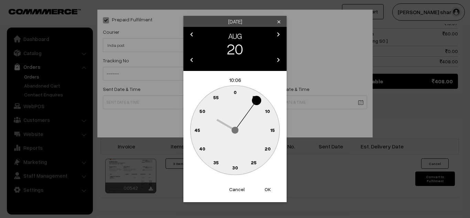
click at [234, 91] on text "0" at bounding box center [234, 92] width 3 height 6
type input "20-08-2025 10:00"
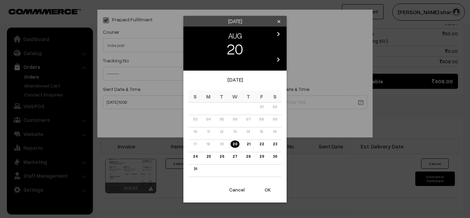
click at [253, 101] on body "Thank you for showing interest. Our team will call you shortly. Close knitbirds…" at bounding box center [235, 17] width 470 height 734
click at [236, 156] on link "27" at bounding box center [234, 156] width 9 height 7
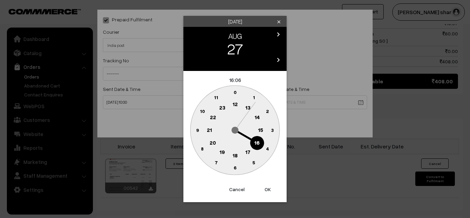
click at [234, 93] on text "0" at bounding box center [234, 92] width 3 height 6
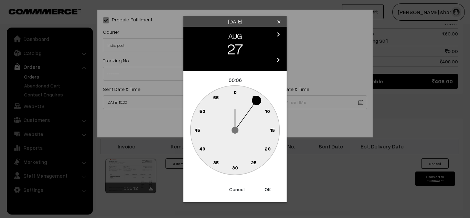
click at [266, 151] on text "20" at bounding box center [267, 148] width 6 height 6
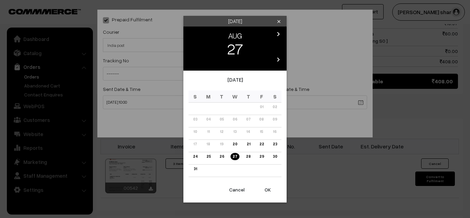
click at [270, 105] on body "Thank you for showing interest. Our team will call you shortly. Close knitbirds…" at bounding box center [235, 17] width 470 height 734
click at [266, 187] on button "OK" at bounding box center [268, 189] width 28 height 15
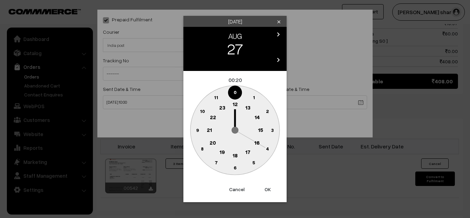
click at [257, 142] on text "16" at bounding box center [257, 142] width 6 height 6
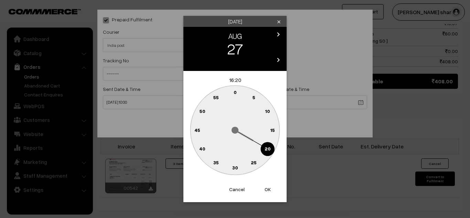
click at [234, 92] on text "0" at bounding box center [234, 92] width 3 height 6
type input "27-08-2025 16:00"
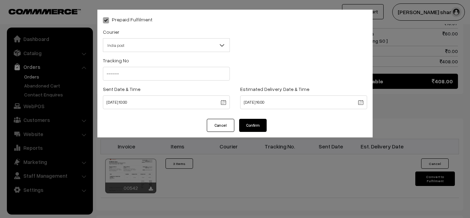
click at [248, 123] on button "Confirm" at bounding box center [253, 125] width 28 height 13
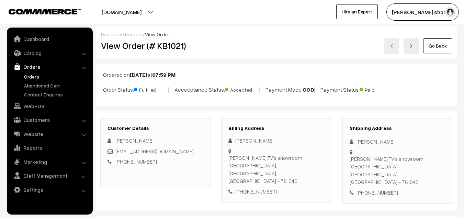
click at [438, 45] on link "Go Back" at bounding box center [438, 45] width 29 height 15
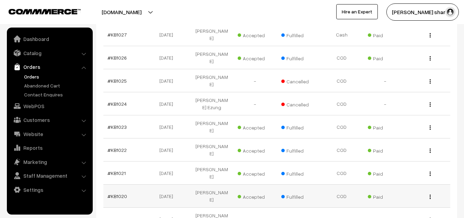
scroll to position [591, 0]
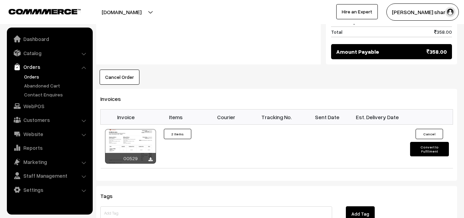
scroll to position [379, 0]
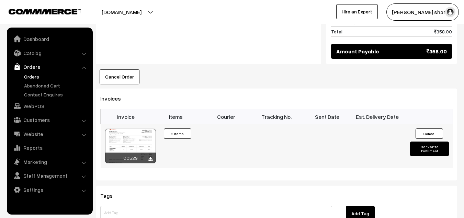
click at [419, 141] on button "Convert to Fulfilment" at bounding box center [429, 148] width 39 height 14
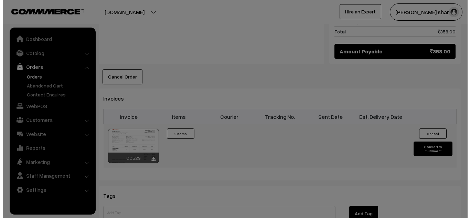
scroll to position [380, 0]
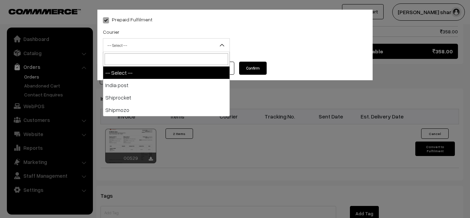
click at [208, 45] on span "-- Select --" at bounding box center [166, 45] width 126 height 12
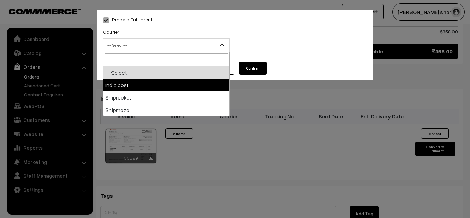
select select "1"
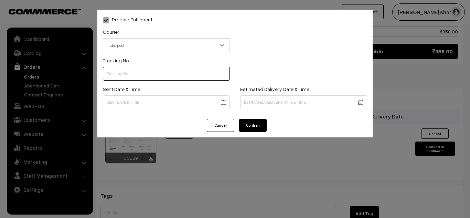
click at [166, 76] on input "text" at bounding box center [166, 74] width 127 height 14
type input "------"
click at [147, 92] on div "Sent Date & Time" at bounding box center [166, 97] width 127 height 24
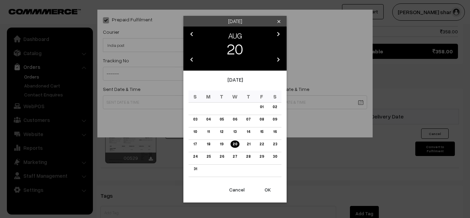
click at [208, 144] on link "18" at bounding box center [209, 143] width 8 height 7
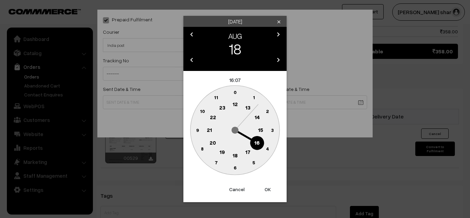
click at [237, 188] on button "Cancel" at bounding box center [237, 189] width 28 height 15
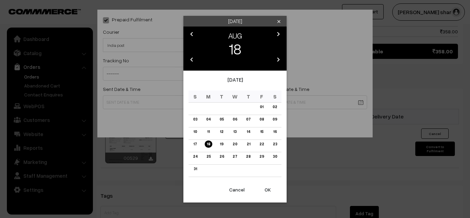
click at [267, 189] on button "OK" at bounding box center [268, 189] width 28 height 15
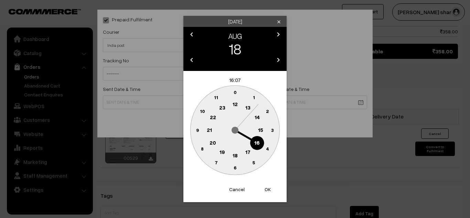
click at [202, 110] on text "10" at bounding box center [202, 111] width 5 height 6
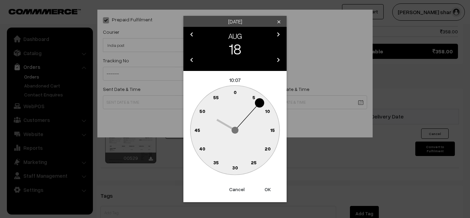
click at [234, 92] on text "0" at bounding box center [234, 92] width 3 height 6
type input "18-08-2025 10:00"
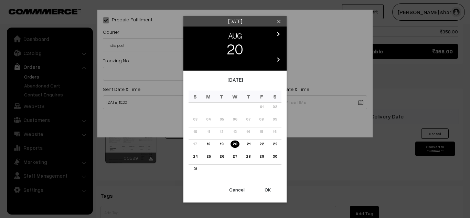
click at [207, 157] on link "25" at bounding box center [208, 156] width 8 height 7
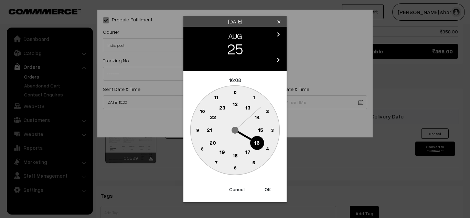
drag, startPoint x: 258, startPoint y: 143, endPoint x: 235, endPoint y: 92, distance: 55.6
click at [235, 92] on g "0 1 2 3 4 5 6 7 8 9 10 11 12 13 14 15 16 17 18 19 20 21 22 23" at bounding box center [234, 129] width 89 height 89
click at [235, 92] on text "0" at bounding box center [234, 92] width 3 height 6
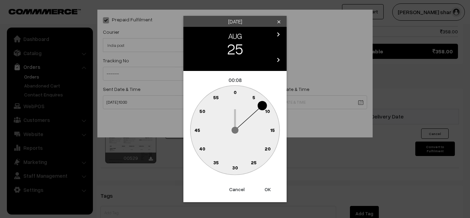
click at [269, 146] on text "20" at bounding box center [267, 148] width 6 height 6
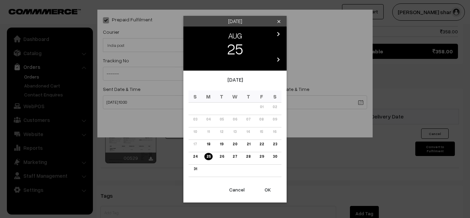
click at [267, 188] on button "OK" at bounding box center [268, 189] width 28 height 15
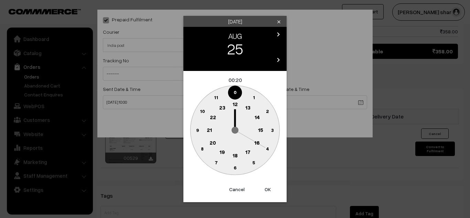
click at [256, 144] on text "16" at bounding box center [257, 142] width 6 height 6
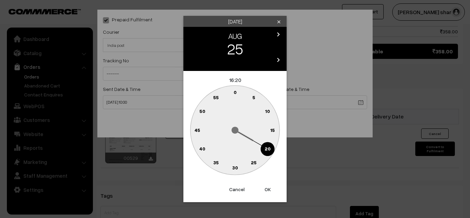
click at [235, 91] on text "0" at bounding box center [234, 92] width 3 height 6
type input "25-08-2025 16:00"
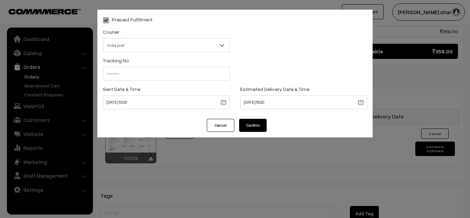
click at [247, 121] on button "Confirm" at bounding box center [253, 125] width 28 height 13
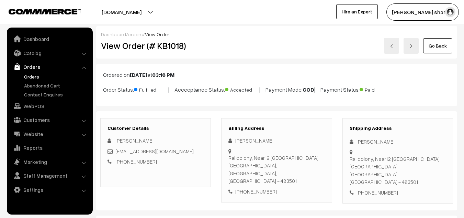
click at [433, 47] on link "Go Back" at bounding box center [438, 45] width 29 height 15
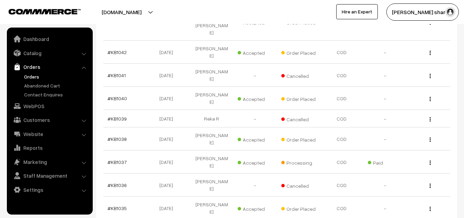
scroll to position [167, 0]
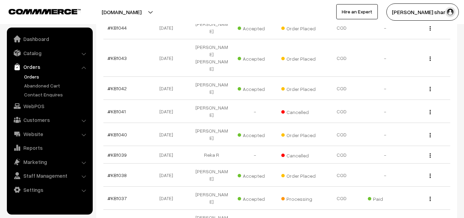
click at [319, 20] on div "[PERSON_NAME] sharm… My Profile Refer & Earn Support Sign Out Hire an Expert" at bounding box center [350, 11] width 236 height 17
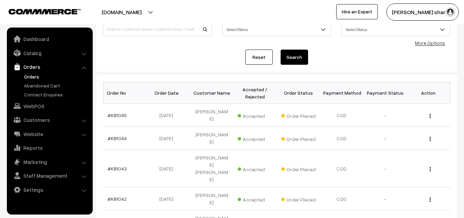
scroll to position [0, 0]
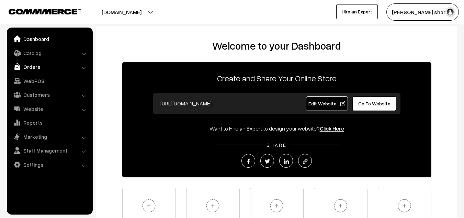
click at [33, 68] on link "Orders" at bounding box center [50, 67] width 82 height 12
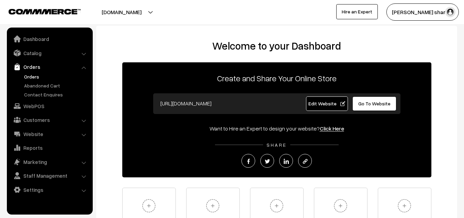
click at [34, 75] on link "Orders" at bounding box center [56, 76] width 68 height 7
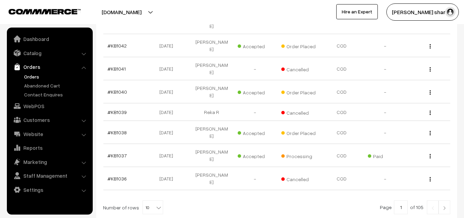
scroll to position [215, 0]
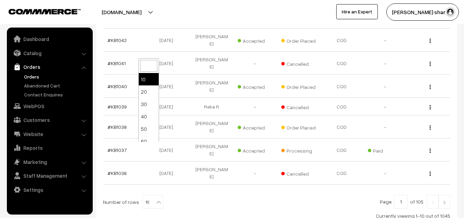
click at [155, 198] on b at bounding box center [158, 201] width 7 height 7
select select "100"
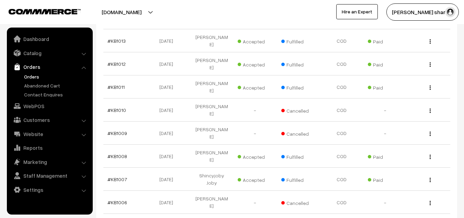
scroll to position [908, 0]
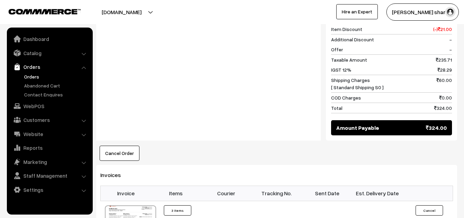
scroll to position [428, 0]
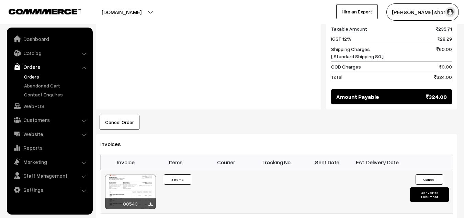
click at [418, 187] on button "Convert to Fulfilment" at bounding box center [429, 194] width 39 height 14
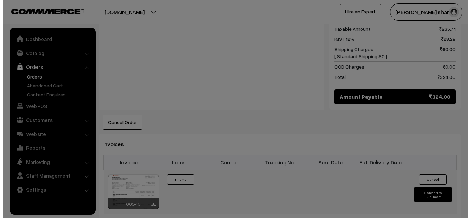
scroll to position [430, 0]
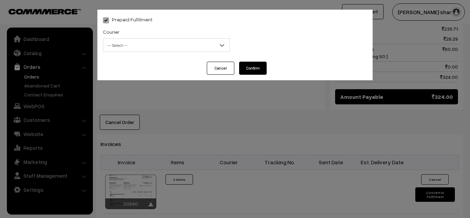
click at [218, 45] on b at bounding box center [221, 45] width 7 height 7
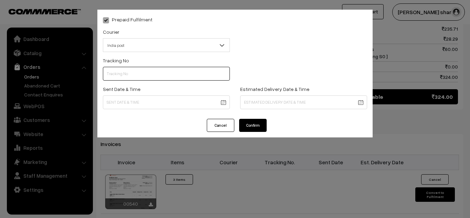
click at [188, 77] on input "text" at bounding box center [166, 74] width 127 height 14
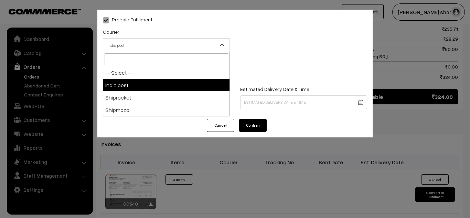
click at [175, 43] on span "India post" at bounding box center [166, 45] width 126 height 12
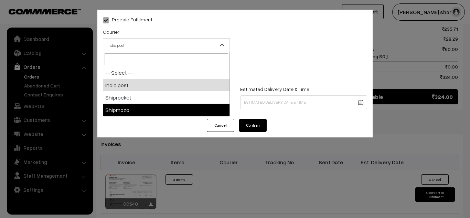
select select "5"
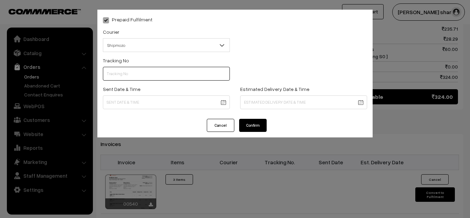
click at [143, 77] on input "text" at bounding box center [166, 74] width 127 height 14
type input "SPOP1000226261"
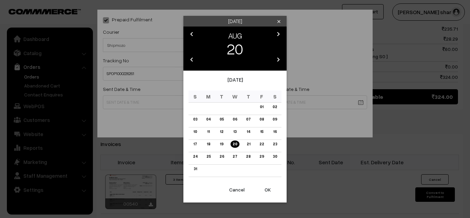
click at [221, 142] on link "19" at bounding box center [222, 143] width 8 height 7
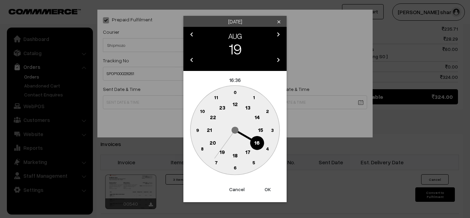
click at [266, 149] on text "4" at bounding box center [267, 148] width 3 height 6
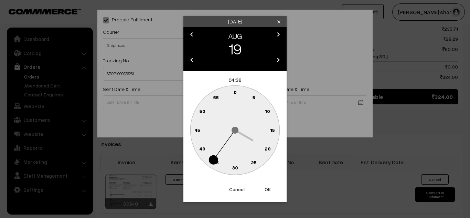
click at [234, 92] on text "0" at bounding box center [234, 92] width 3 height 6
type input "19-08-2025 04:00"
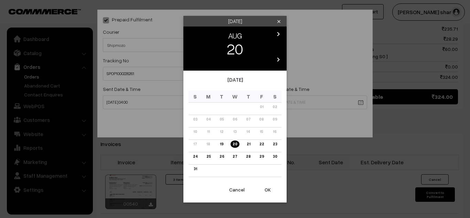
click at [223, 156] on link "26" at bounding box center [221, 156] width 9 height 7
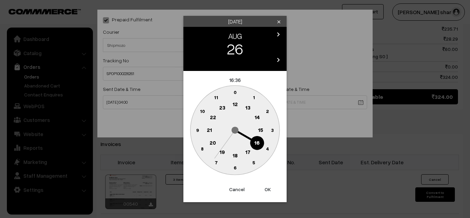
drag, startPoint x: 259, startPoint y: 142, endPoint x: 234, endPoint y: 92, distance: 55.8
click at [234, 92] on g "0 1 2 3 4 5 6 7 8 9 10 11 12 13 14 15 16 17 18 19 20 21 22 23" at bounding box center [234, 129] width 89 height 89
click at [234, 92] on text "0" at bounding box center [234, 92] width 3 height 6
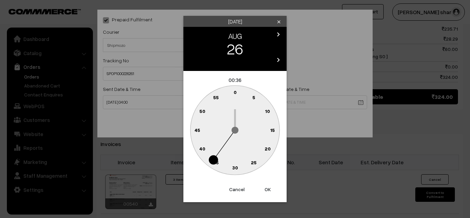
drag, startPoint x: 266, startPoint y: 146, endPoint x: 268, endPoint y: 111, distance: 35.1
click at [268, 111] on g "0 5 10 15 20 25 30 35 40 45 50 55" at bounding box center [234, 129] width 89 height 89
click at [268, 111] on text "10" at bounding box center [267, 111] width 5 height 6
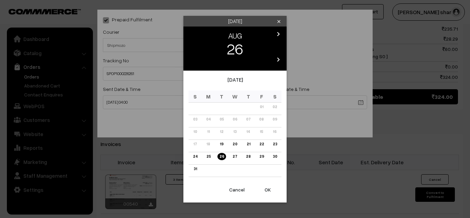
click at [267, 189] on button "OK" at bounding box center [268, 189] width 28 height 15
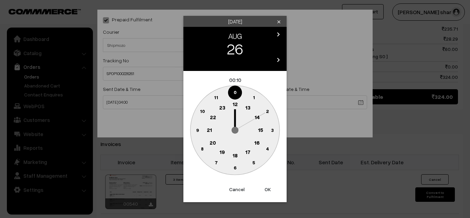
click at [258, 143] on text "16" at bounding box center [257, 142] width 6 height 6
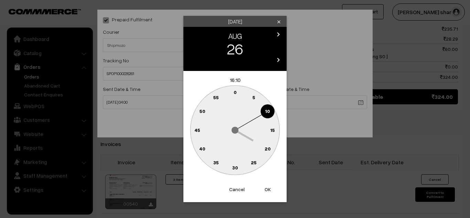
click at [234, 91] on text "0" at bounding box center [234, 92] width 3 height 6
type input "26-08-2025 16:00"
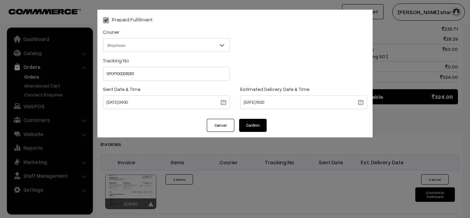
click at [251, 122] on button "Confirm" at bounding box center [253, 125] width 28 height 13
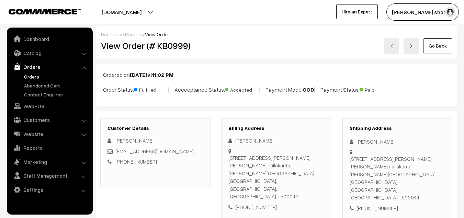
click at [436, 46] on link "Go Back" at bounding box center [438, 45] width 29 height 15
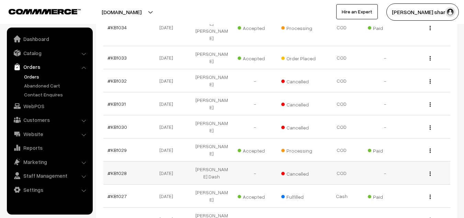
scroll to position [412, 0]
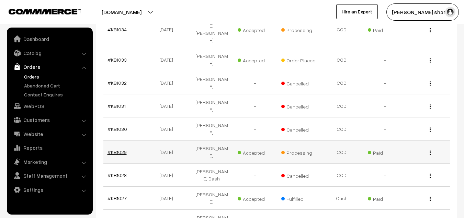
click at [120, 149] on link "#KB1029" at bounding box center [117, 152] width 19 height 6
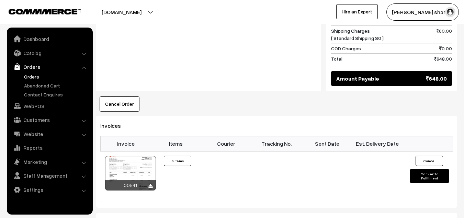
scroll to position [404, 0]
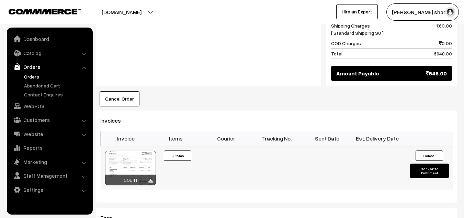
click at [416, 163] on button "Convert to Fulfilment" at bounding box center [429, 170] width 39 height 14
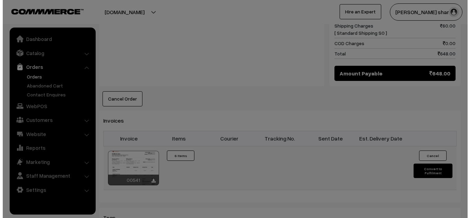
scroll to position [405, 0]
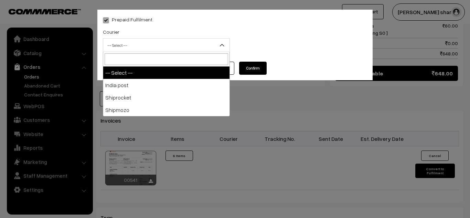
click at [221, 45] on b at bounding box center [221, 45] width 7 height 7
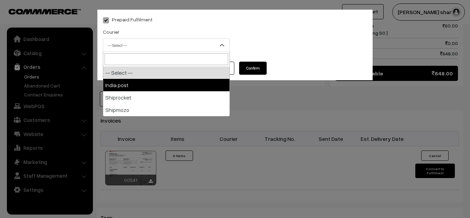
select select "1"
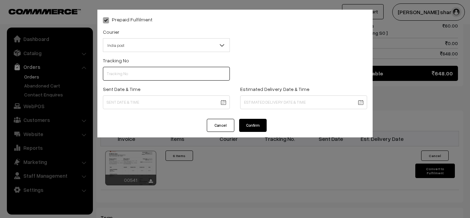
drag, startPoint x: 188, startPoint y: 72, endPoint x: 173, endPoint y: 89, distance: 23.1
click at [173, 89] on div "Tracking No Sent Date & Time Estimated Delivery Date & Time" at bounding box center [235, 84] width 264 height 57
type input "------"
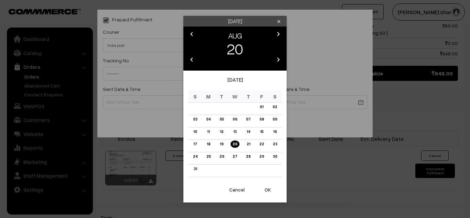
click at [267, 190] on button "OK" at bounding box center [268, 189] width 28 height 15
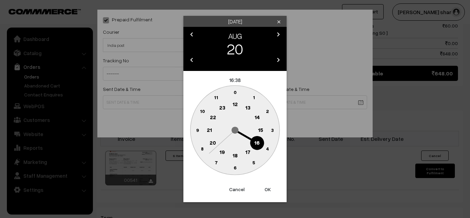
click at [202, 109] on text "10" at bounding box center [202, 111] width 5 height 6
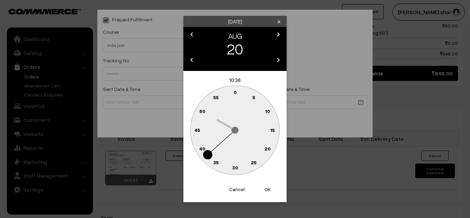
click at [235, 92] on text "0" at bounding box center [234, 92] width 3 height 6
type input "20-08-2025 10:00"
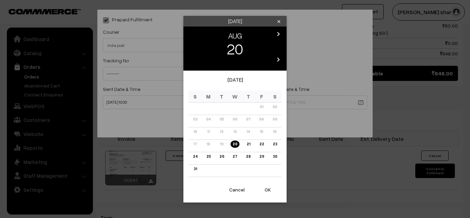
click at [236, 155] on link "27" at bounding box center [234, 156] width 9 height 7
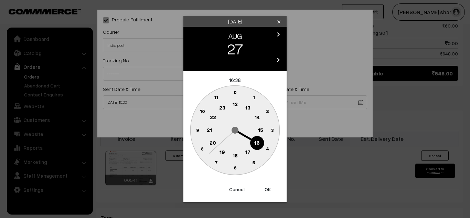
drag, startPoint x: 257, startPoint y: 143, endPoint x: 235, endPoint y: 93, distance: 54.9
click at [235, 93] on g "0 1 2 3 4 5 6 7 8 9 10 11 12 13 14 15 16 17 18 19 20 21 22 23" at bounding box center [234, 129] width 89 height 89
click at [235, 93] on text "0" at bounding box center [234, 92] width 3 height 6
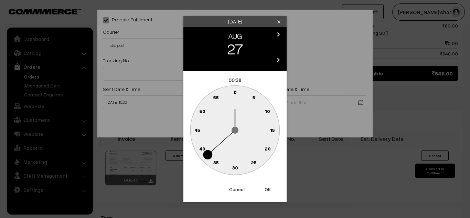
click at [267, 145] on text "20" at bounding box center [267, 148] width 6 height 6
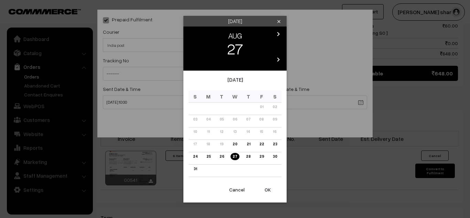
drag, startPoint x: 267, startPoint y: 187, endPoint x: 269, endPoint y: 191, distance: 3.8
click at [269, 191] on button "OK" at bounding box center [268, 189] width 28 height 15
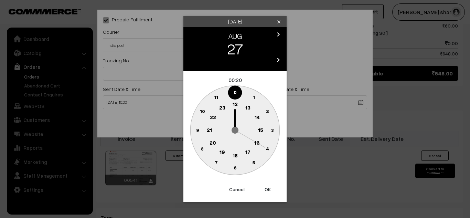
click at [269, 191] on button "OK" at bounding box center [268, 189] width 28 height 15
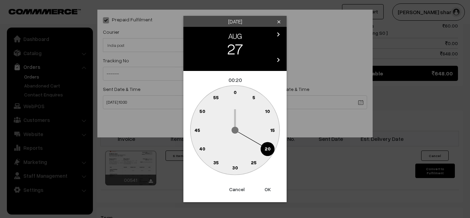
drag, startPoint x: 265, startPoint y: 187, endPoint x: 273, endPoint y: 130, distance: 57.2
click at [273, 130] on div "Wednesday clear chevron_left AUG chevron_right 27 chevron_left 2025 chevron_rig…" at bounding box center [234, 109] width 103 height 186
click at [273, 130] on text "15" at bounding box center [272, 130] width 5 height 6
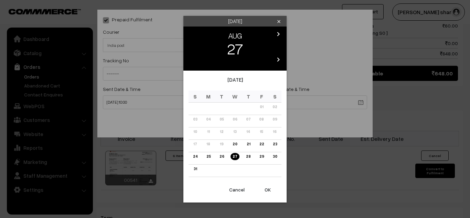
click at [265, 188] on button "OK" at bounding box center [268, 189] width 28 height 15
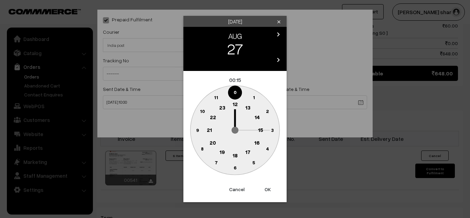
click at [258, 143] on text "16" at bounding box center [257, 142] width 6 height 6
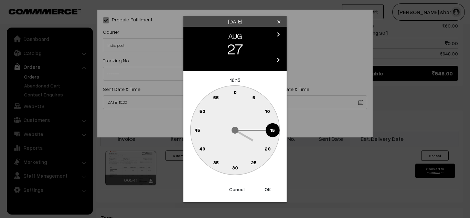
click at [234, 91] on text "0" at bounding box center [234, 92] width 3 height 6
type input "27-08-2025 16:00"
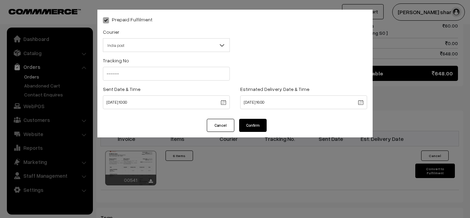
click at [245, 128] on button "Confirm" at bounding box center [253, 125] width 28 height 13
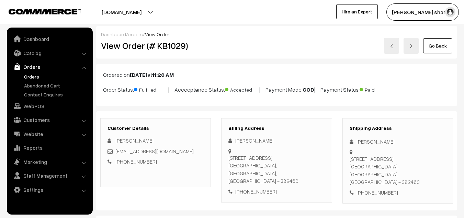
click at [438, 45] on link "Go Back" at bounding box center [438, 45] width 29 height 15
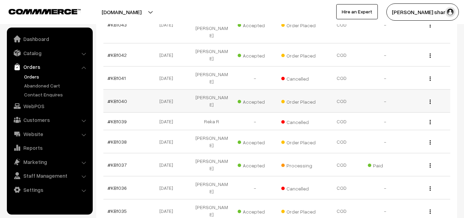
scroll to position [201, 0]
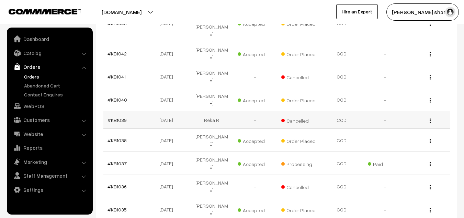
click at [420, 111] on td "View" at bounding box center [428, 120] width 43 height 18
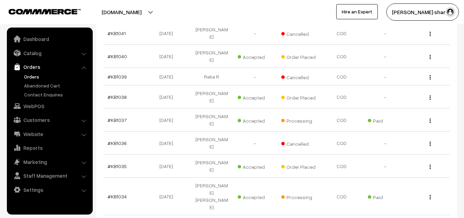
scroll to position [245, 0]
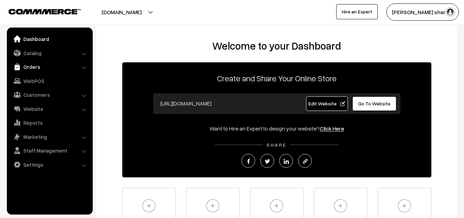
click at [50, 67] on link "Orders" at bounding box center [50, 67] width 82 height 12
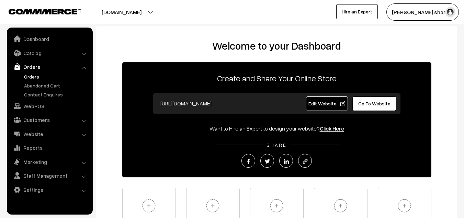
click at [43, 76] on link "Orders" at bounding box center [56, 76] width 68 height 7
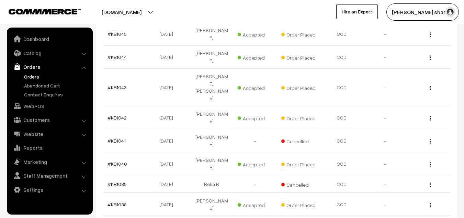
scroll to position [215, 0]
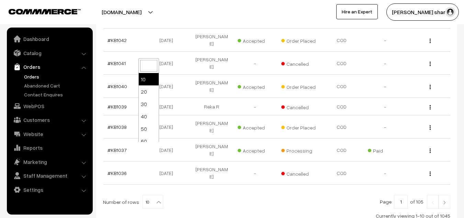
click at [156, 198] on b at bounding box center [158, 201] width 7 height 7
select select "100"
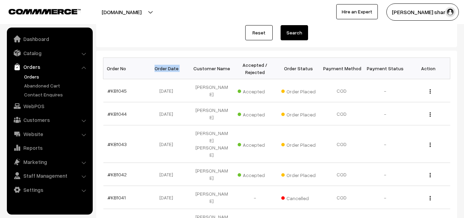
scroll to position [81, 0]
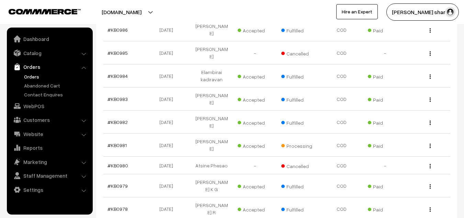
scroll to position [1505, 0]
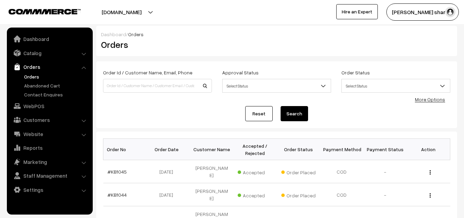
select select "100"
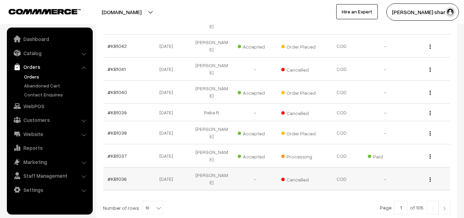
scroll to position [213, 0]
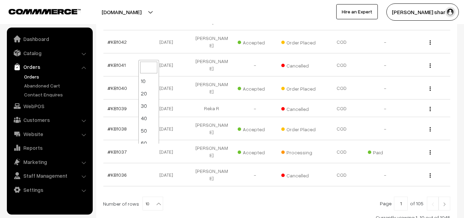
click at [155, 200] on b at bounding box center [158, 203] width 7 height 7
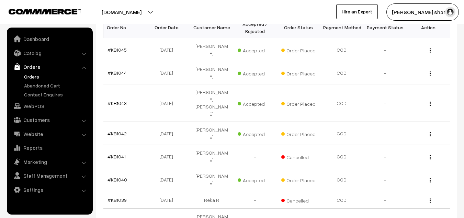
scroll to position [0, 0]
